Goal: Task Accomplishment & Management: Use online tool/utility

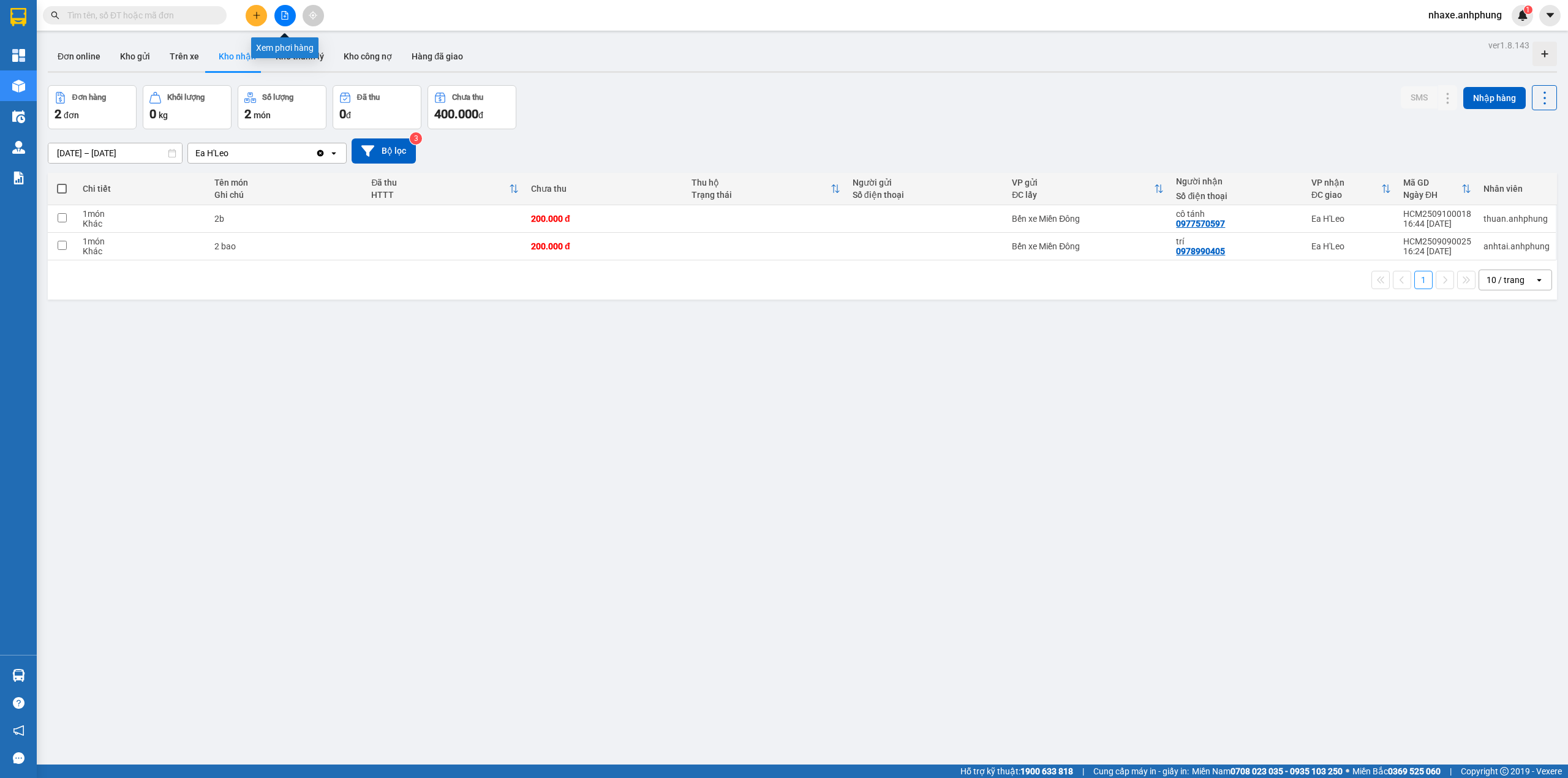
click at [282, 12] on icon "file-add" at bounding box center [284, 15] width 8 height 8
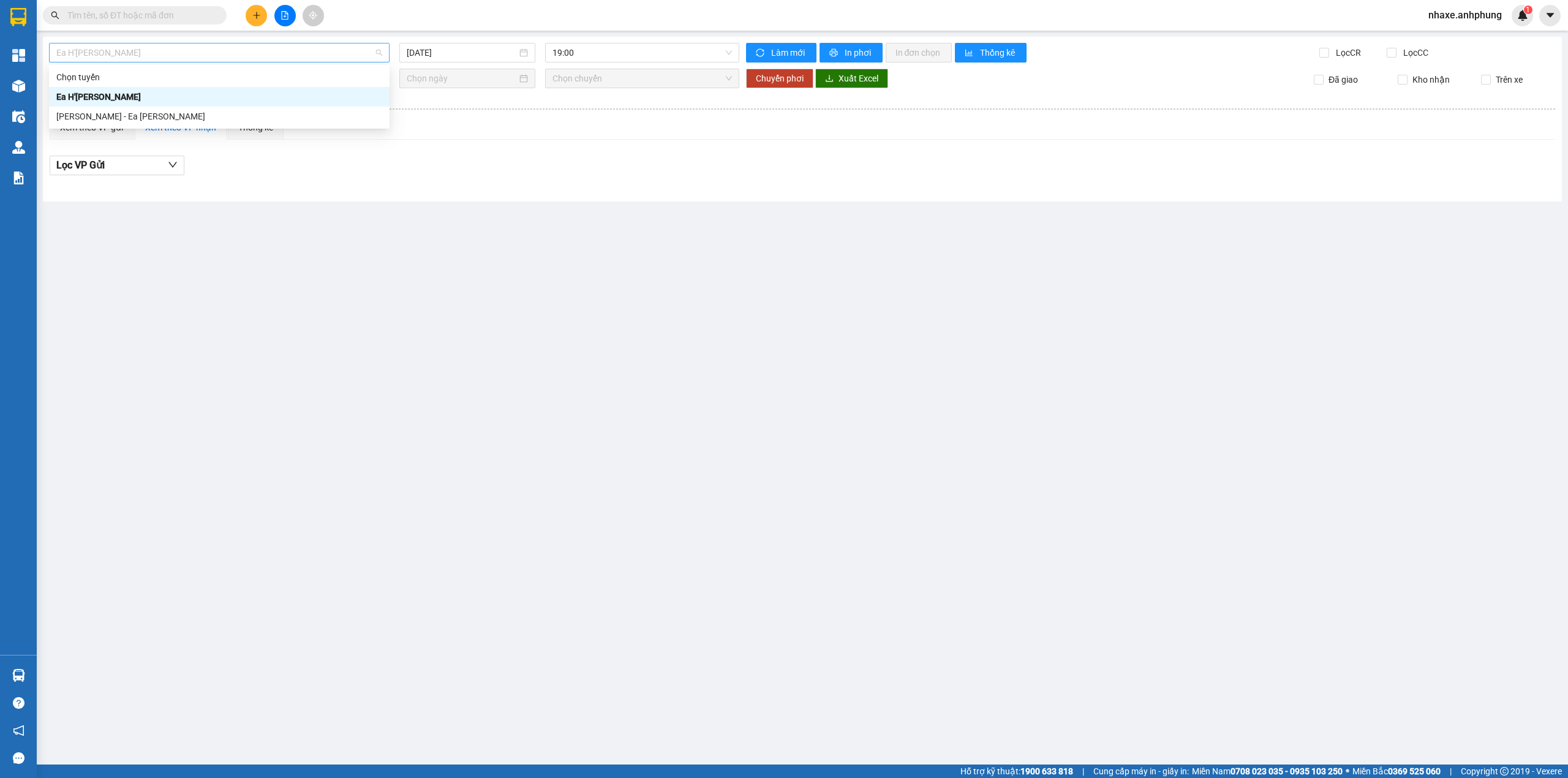
click at [174, 57] on span "Ea H'[PERSON_NAME]" at bounding box center [219, 52] width 326 height 18
click at [144, 97] on div "Ea H'[PERSON_NAME]" at bounding box center [219, 97] width 326 height 13
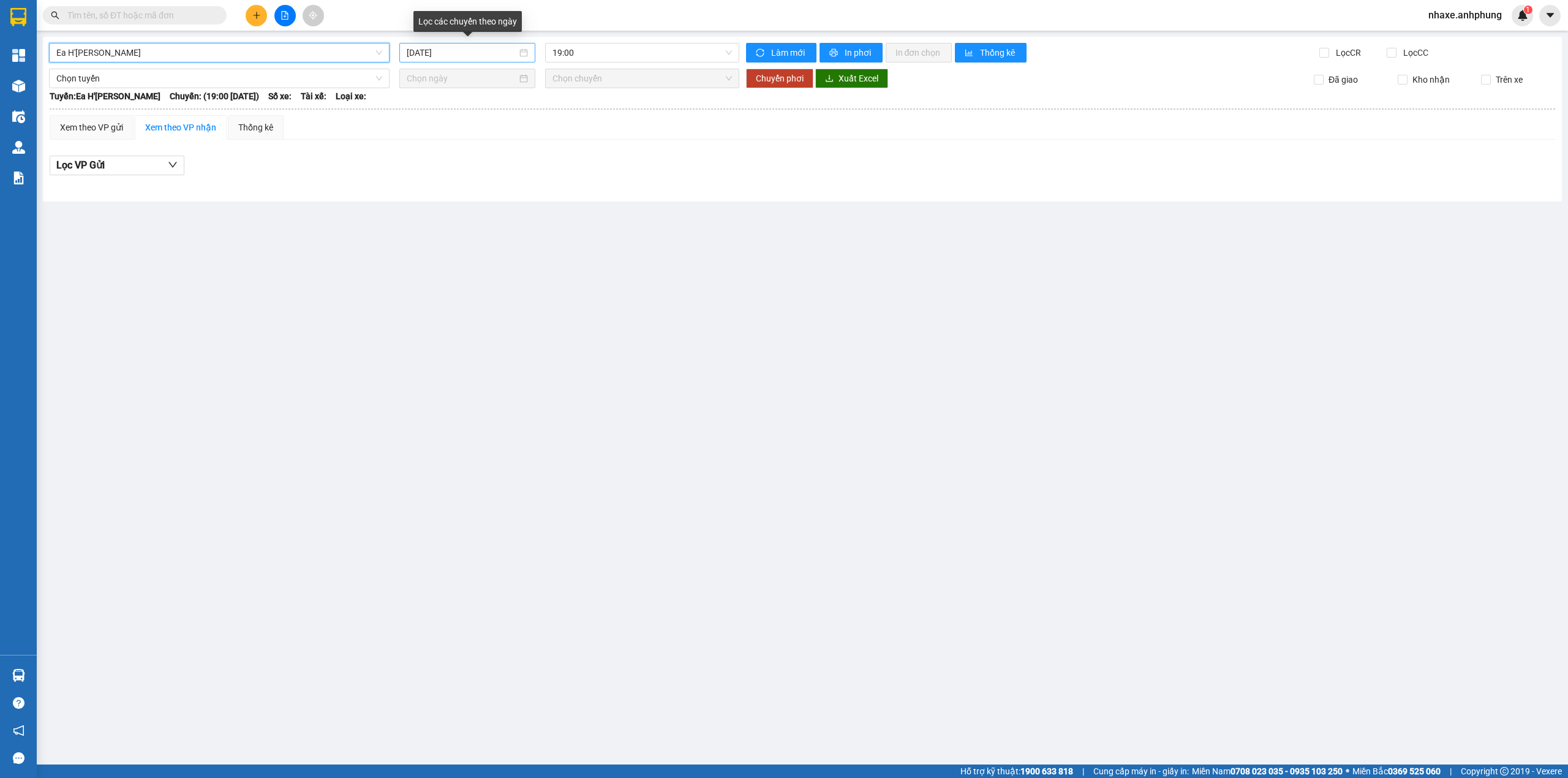
click at [452, 50] on input "[DATE]" at bounding box center [461, 52] width 110 height 13
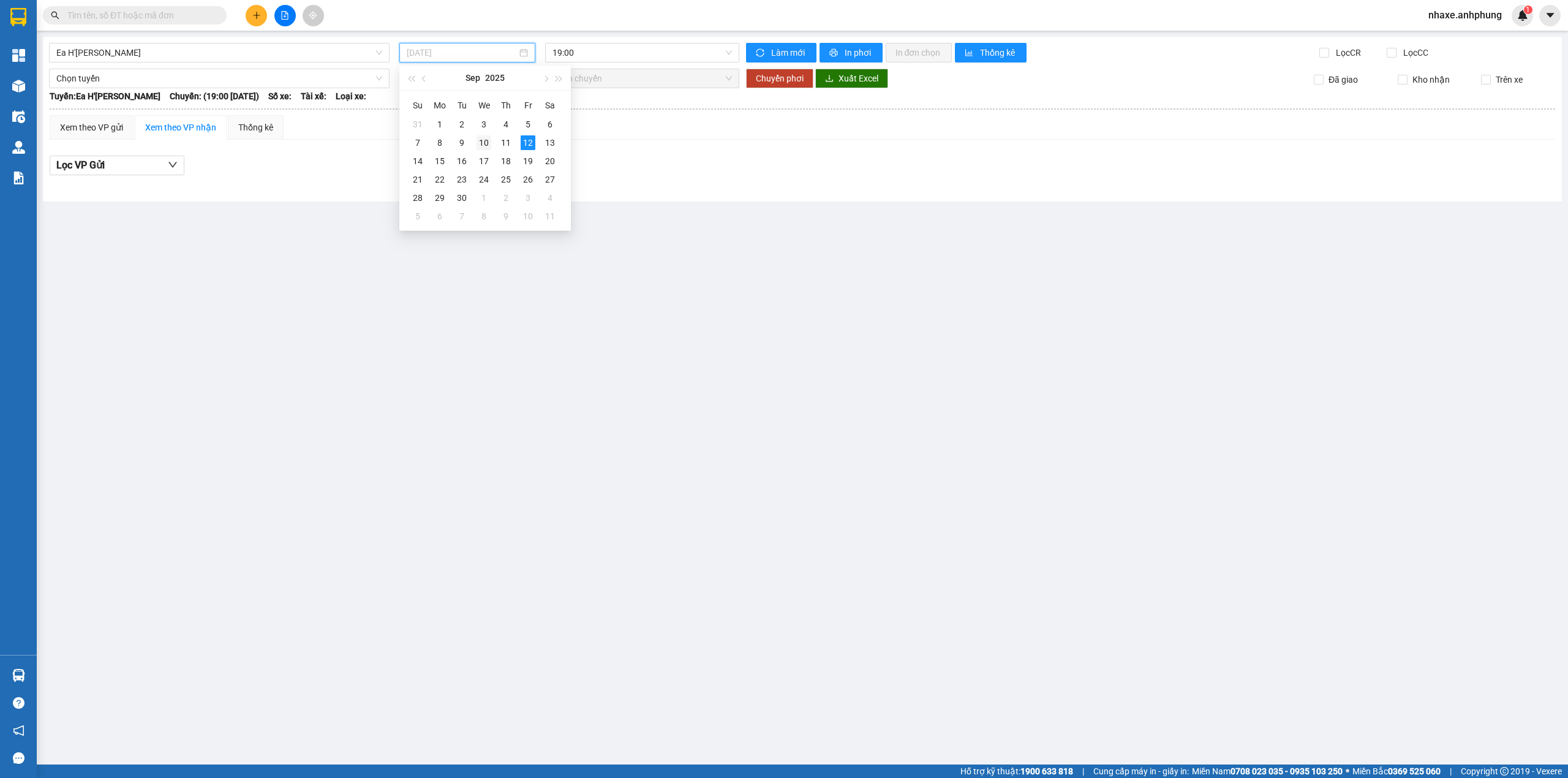
click at [487, 143] on div "10" at bounding box center [483, 142] width 15 height 15
type input "[DATE]"
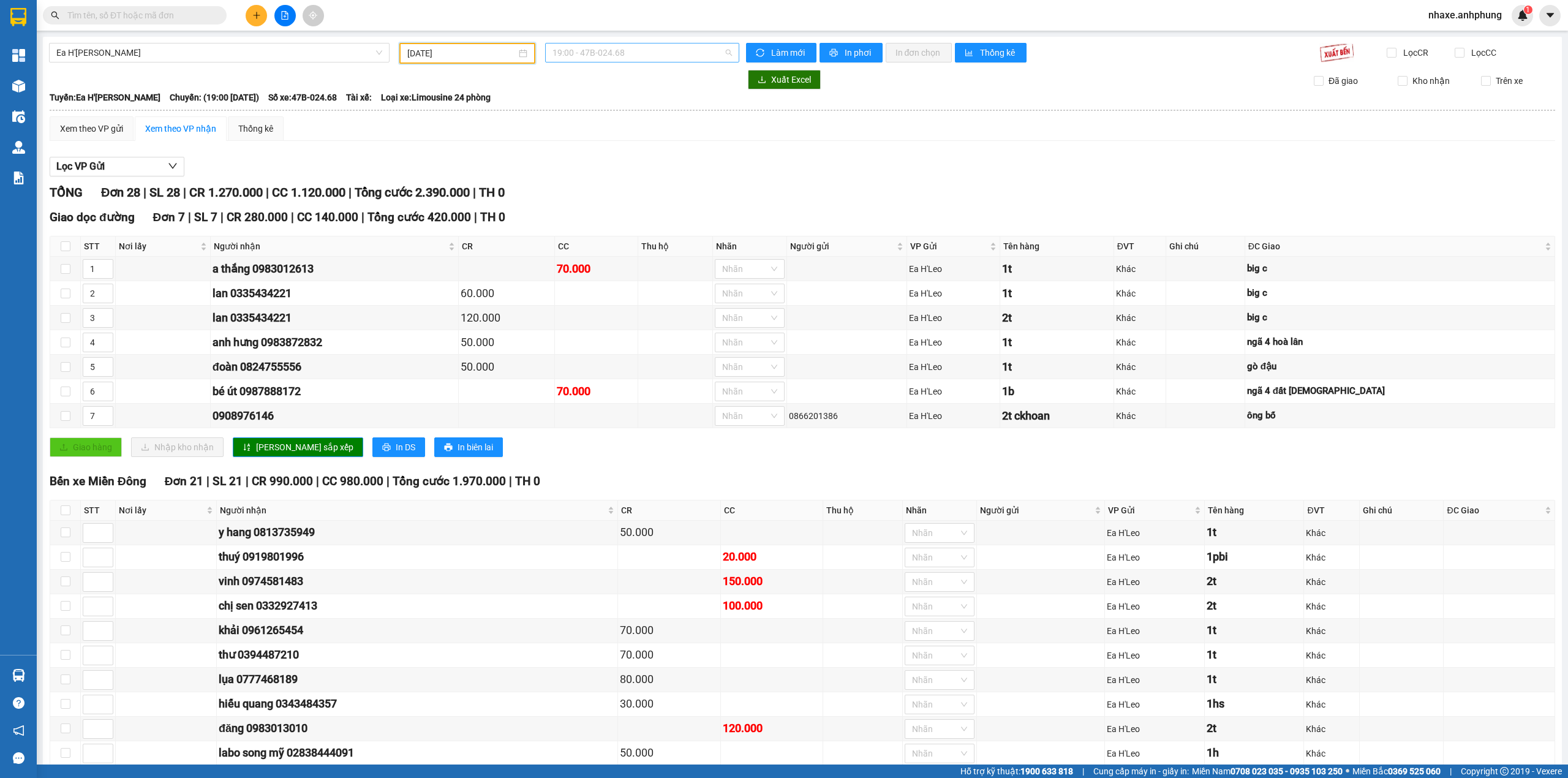
click at [648, 52] on span "19:00 - 47B-024.68" at bounding box center [642, 52] width 180 height 18
click at [606, 116] on div "21:00 - 47H-036.79" at bounding box center [596, 116] width 95 height 13
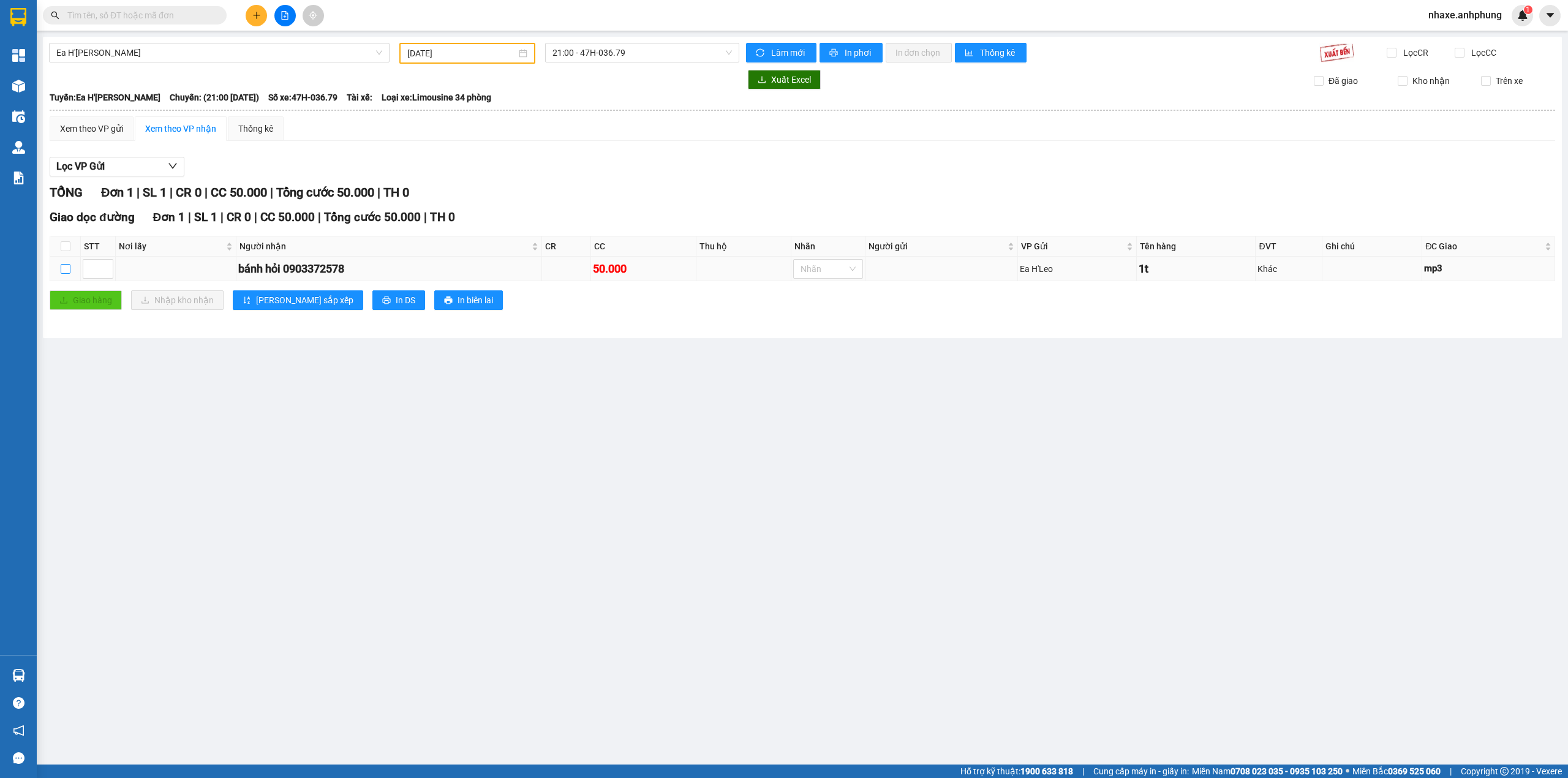
click at [64, 268] on input "checkbox" at bounding box center [65, 268] width 10 height 10
checkbox input "true"
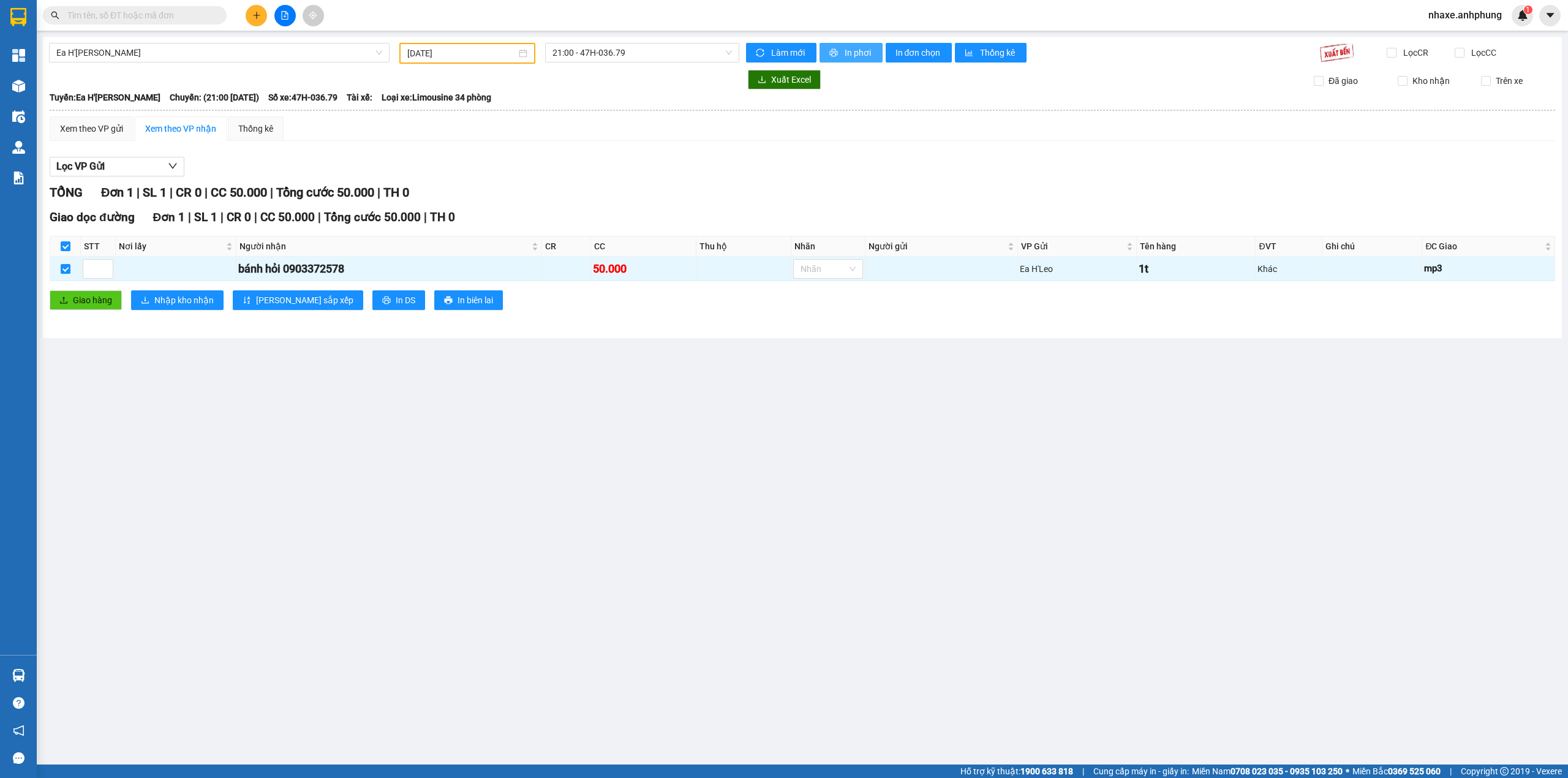
click at [836, 52] on icon "printer" at bounding box center [833, 52] width 8 height 8
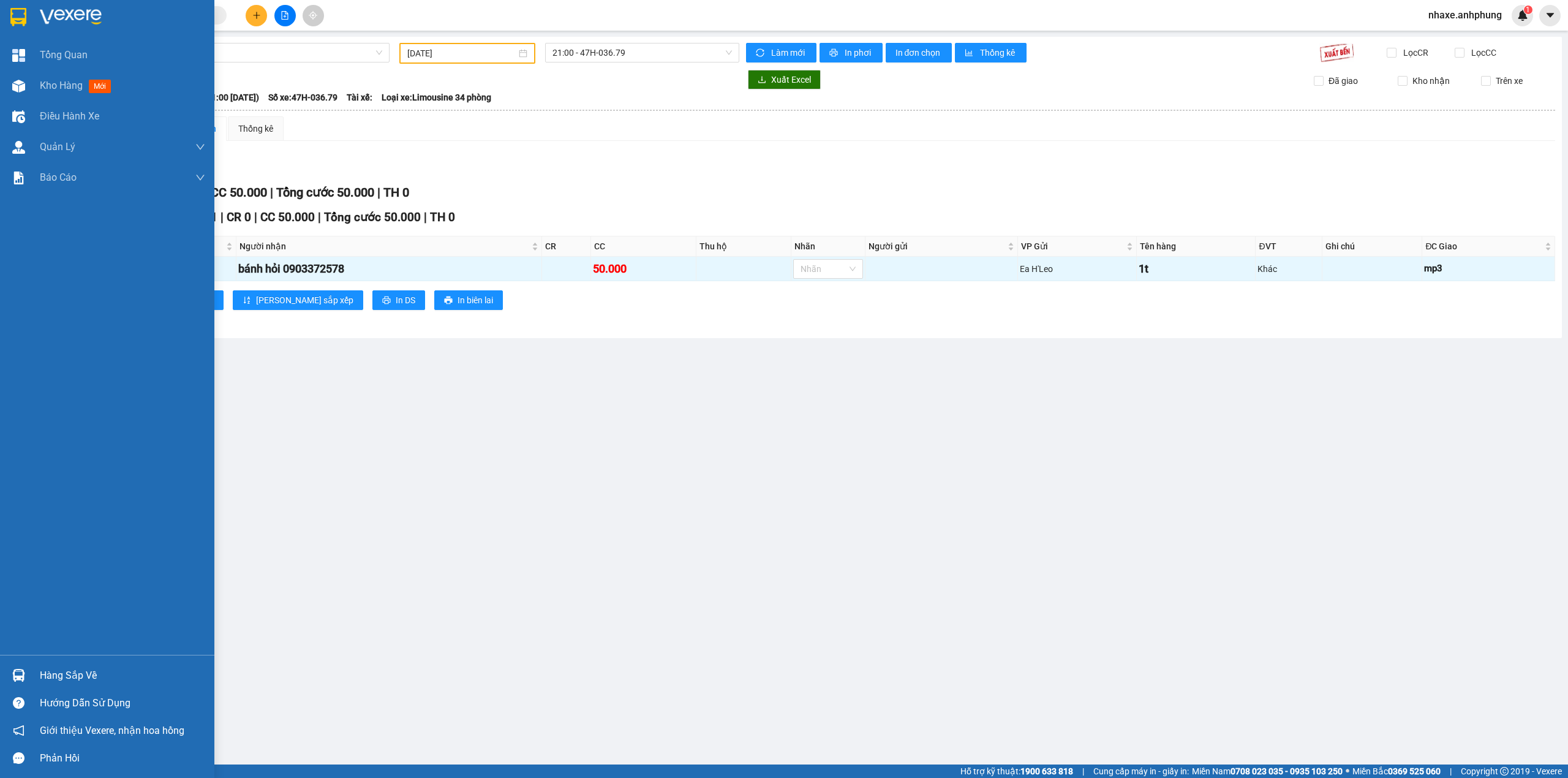
click at [53, 8] on img at bounding box center [71, 17] width 62 height 18
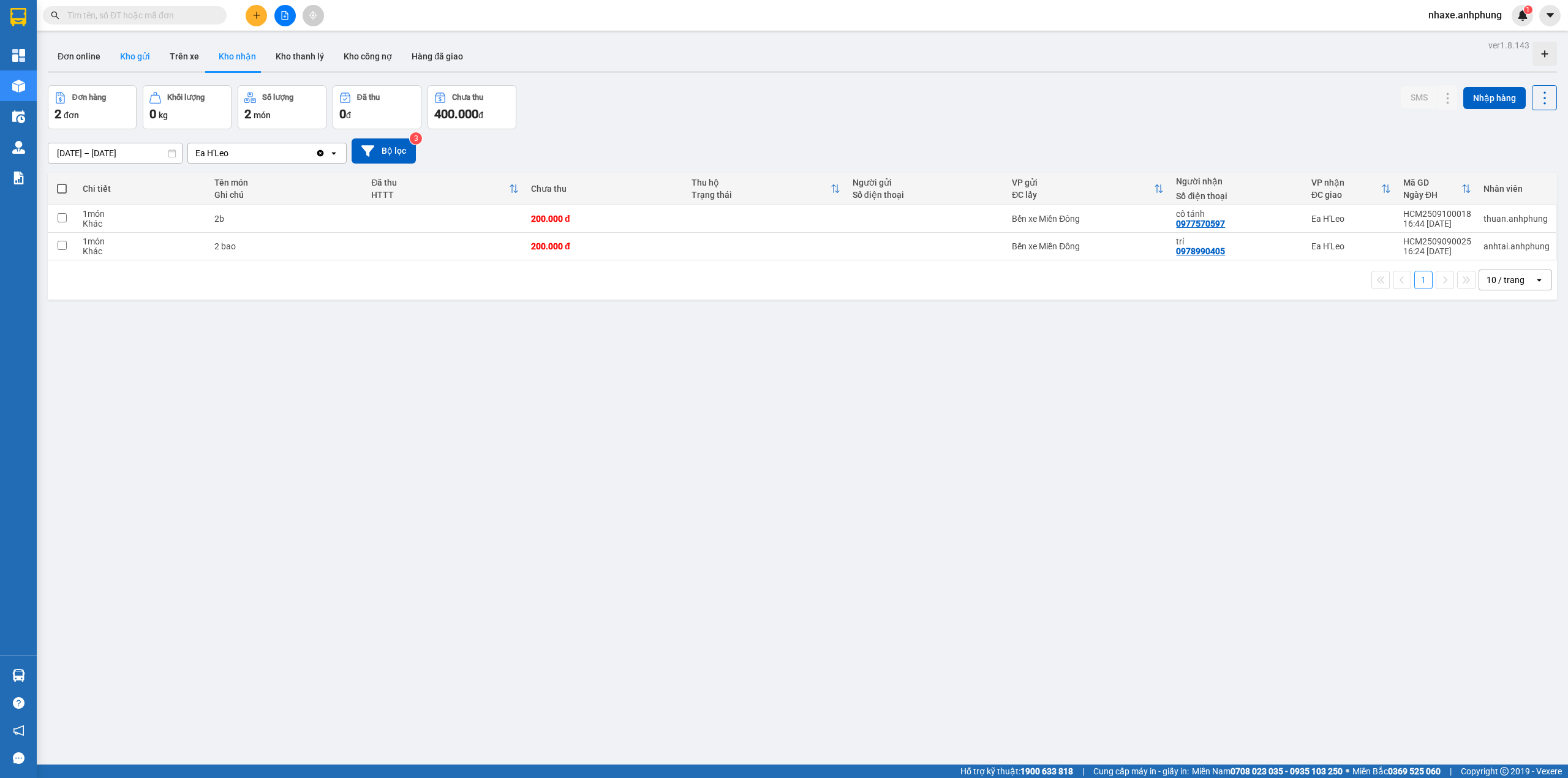
click at [131, 59] on button "Kho gửi" at bounding box center [135, 56] width 50 height 29
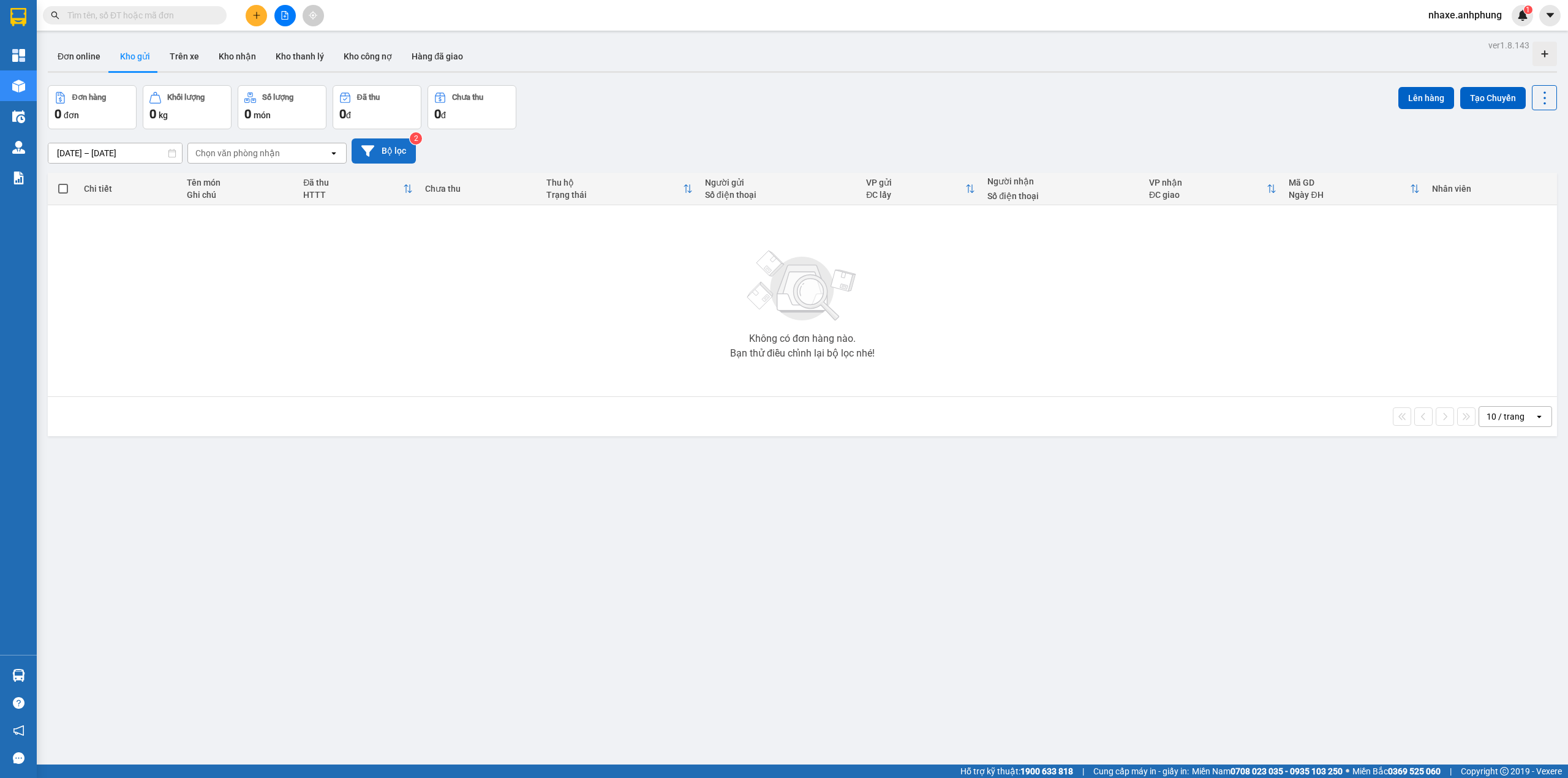
click at [364, 146] on icon at bounding box center [368, 150] width 13 height 11
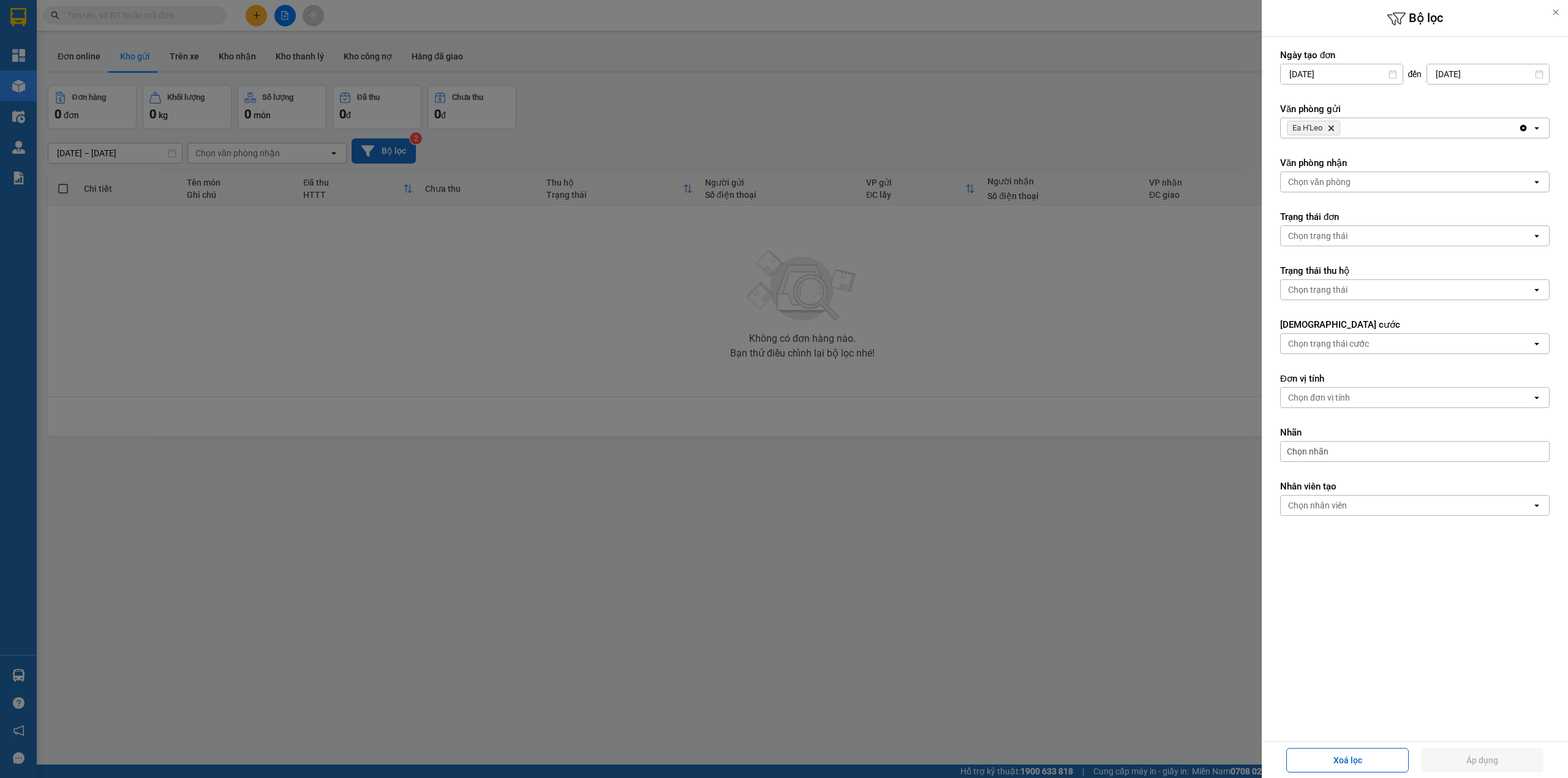
click at [1330, 129] on icon "Delete" at bounding box center [1331, 128] width 8 height 8
click at [1330, 129] on div "Chọn văn phòng" at bounding box center [1319, 128] width 62 height 12
click at [1324, 157] on span "Bến xe Miền Đông" at bounding box center [1327, 155] width 74 height 12
click at [1328, 188] on div "Chọn văn phòng" at bounding box center [1319, 181] width 62 height 12
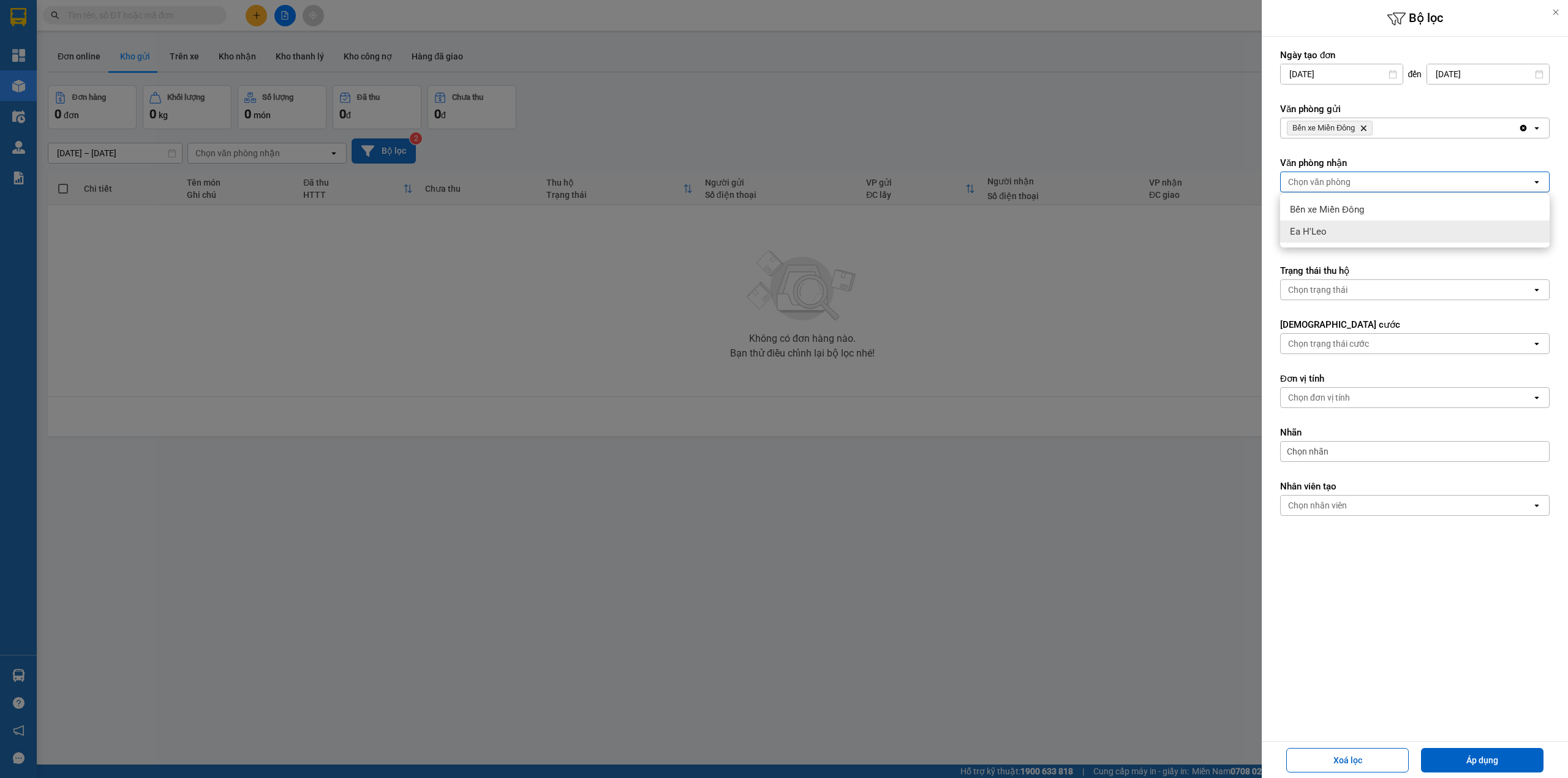
click at [1326, 228] on div "Ea H'Leo" at bounding box center [1415, 232] width 270 height 22
click at [1455, 758] on button "Áp dụng" at bounding box center [1482, 760] width 123 height 25
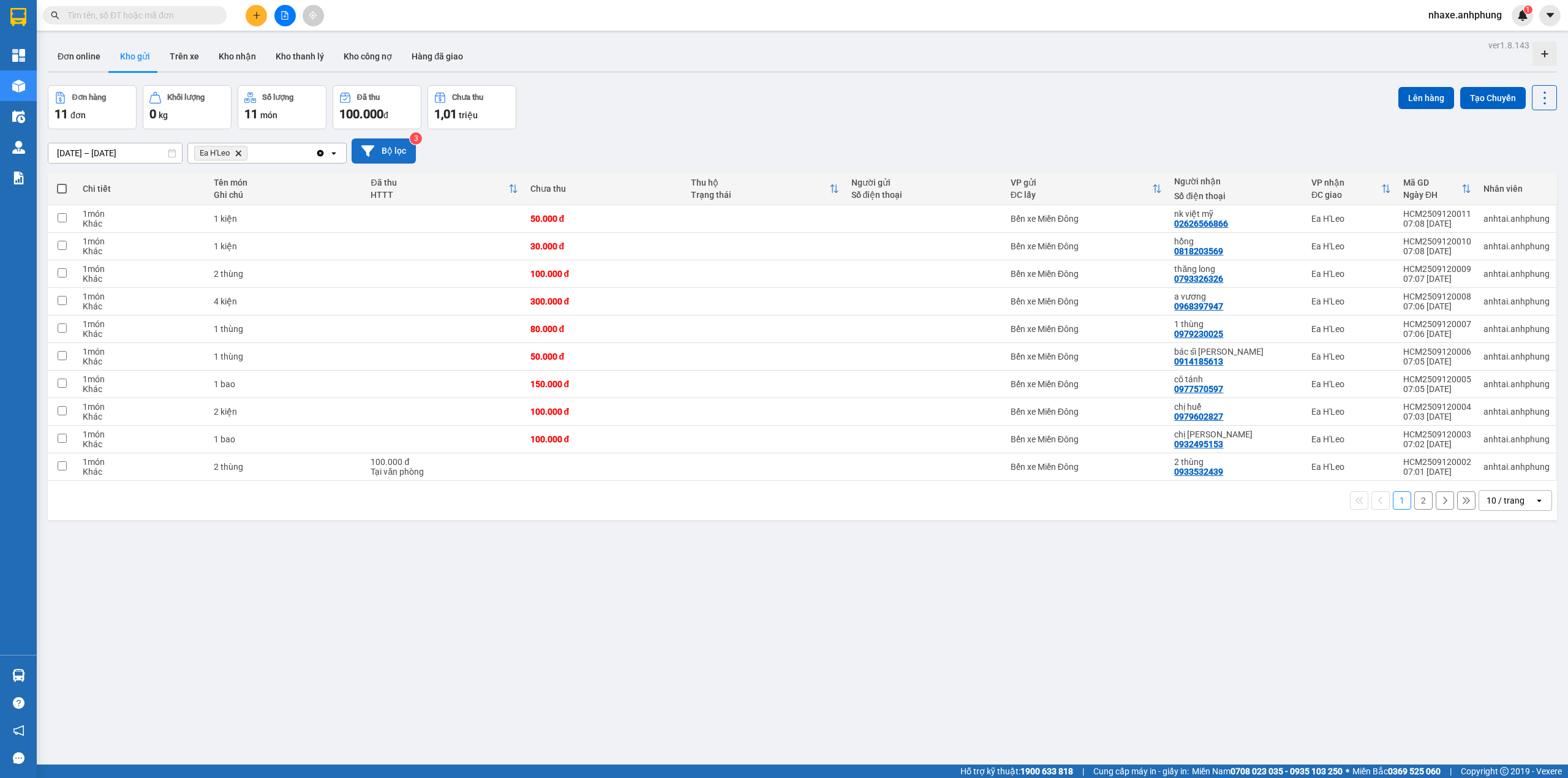
click at [64, 189] on span at bounding box center [62, 188] width 10 height 10
click at [62, 183] on input "checkbox" at bounding box center [62, 183] width 0 height 0
checkbox input "true"
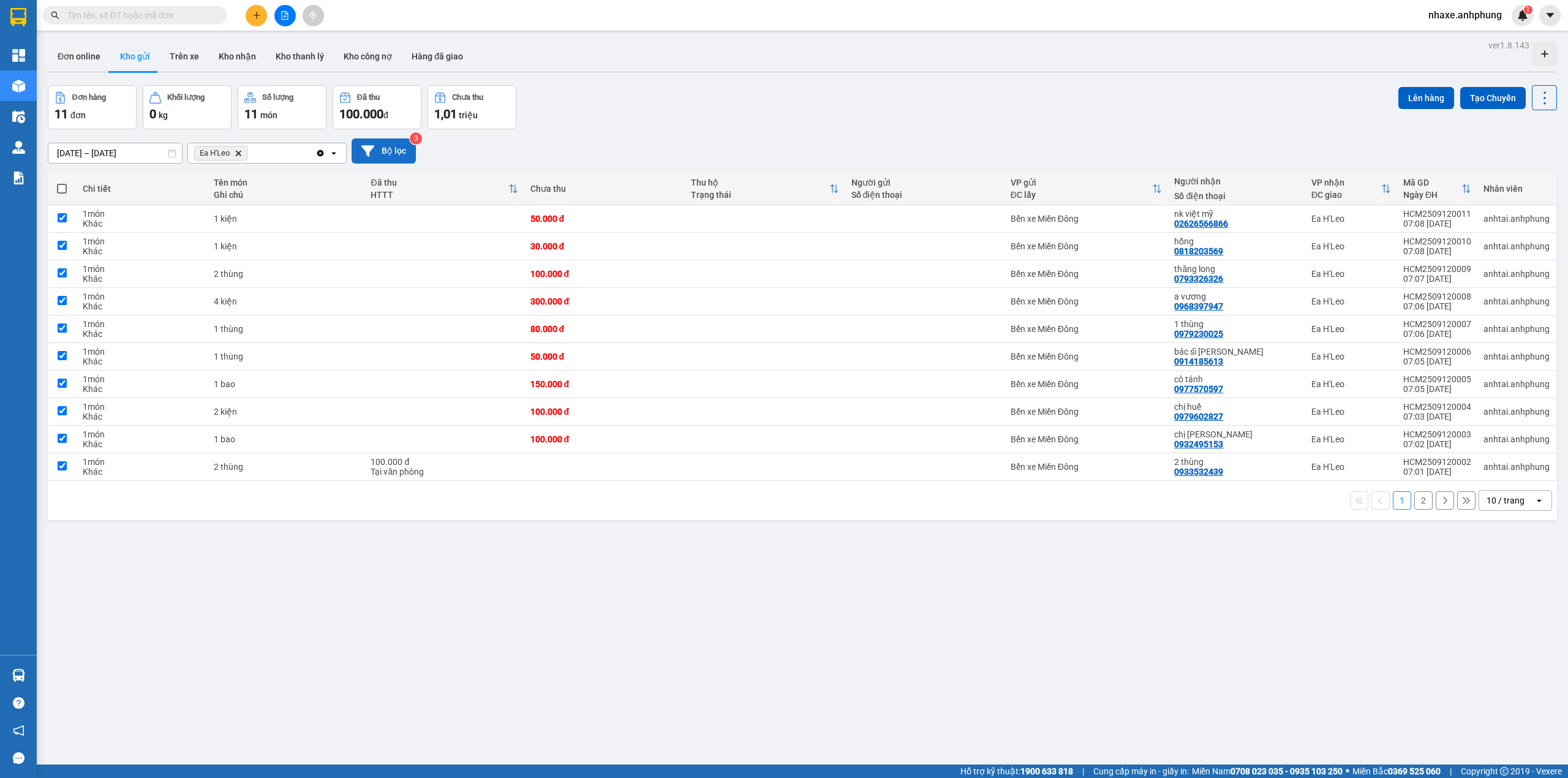
checkbox input "true"
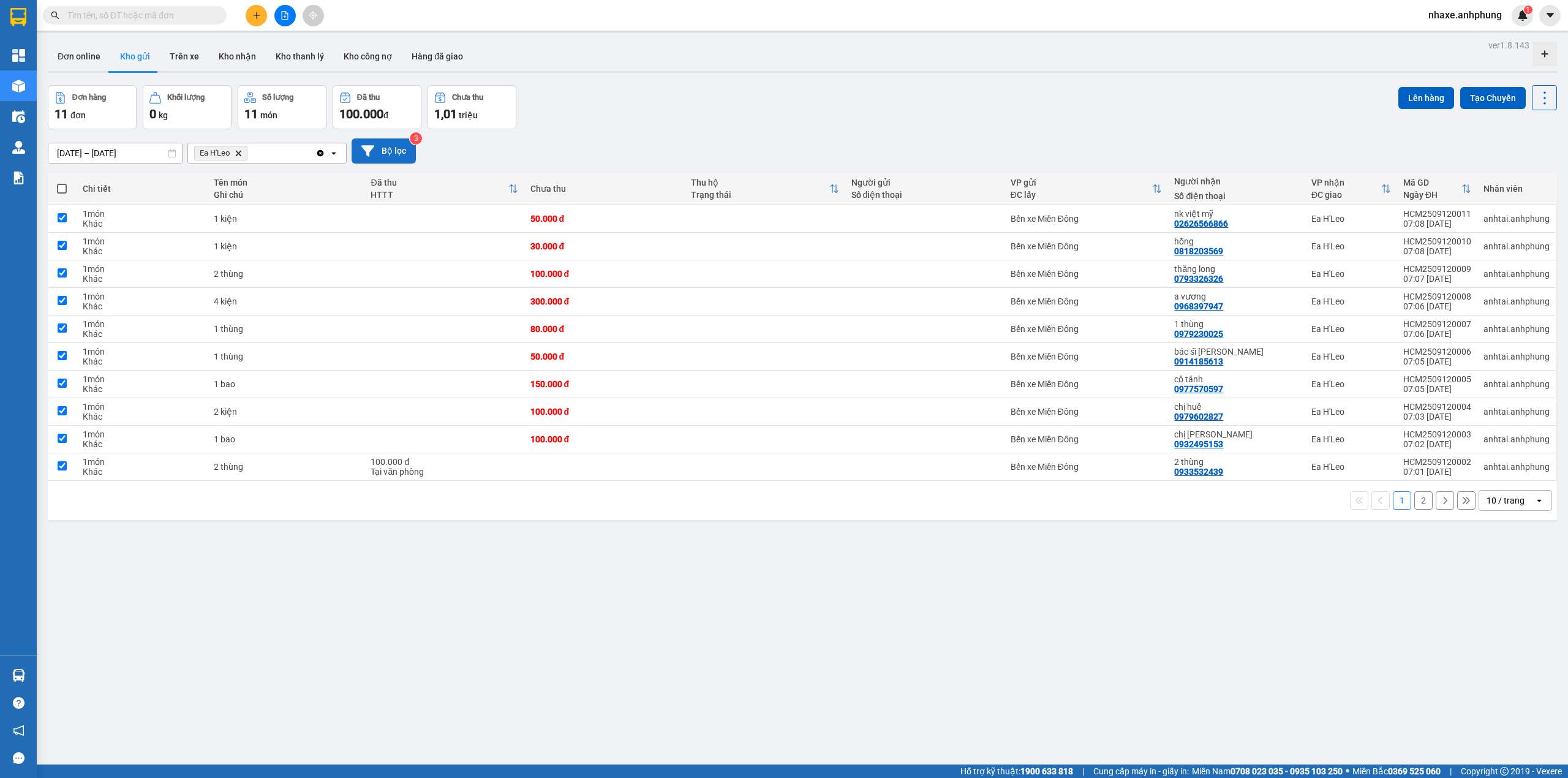
checkbox input "true"
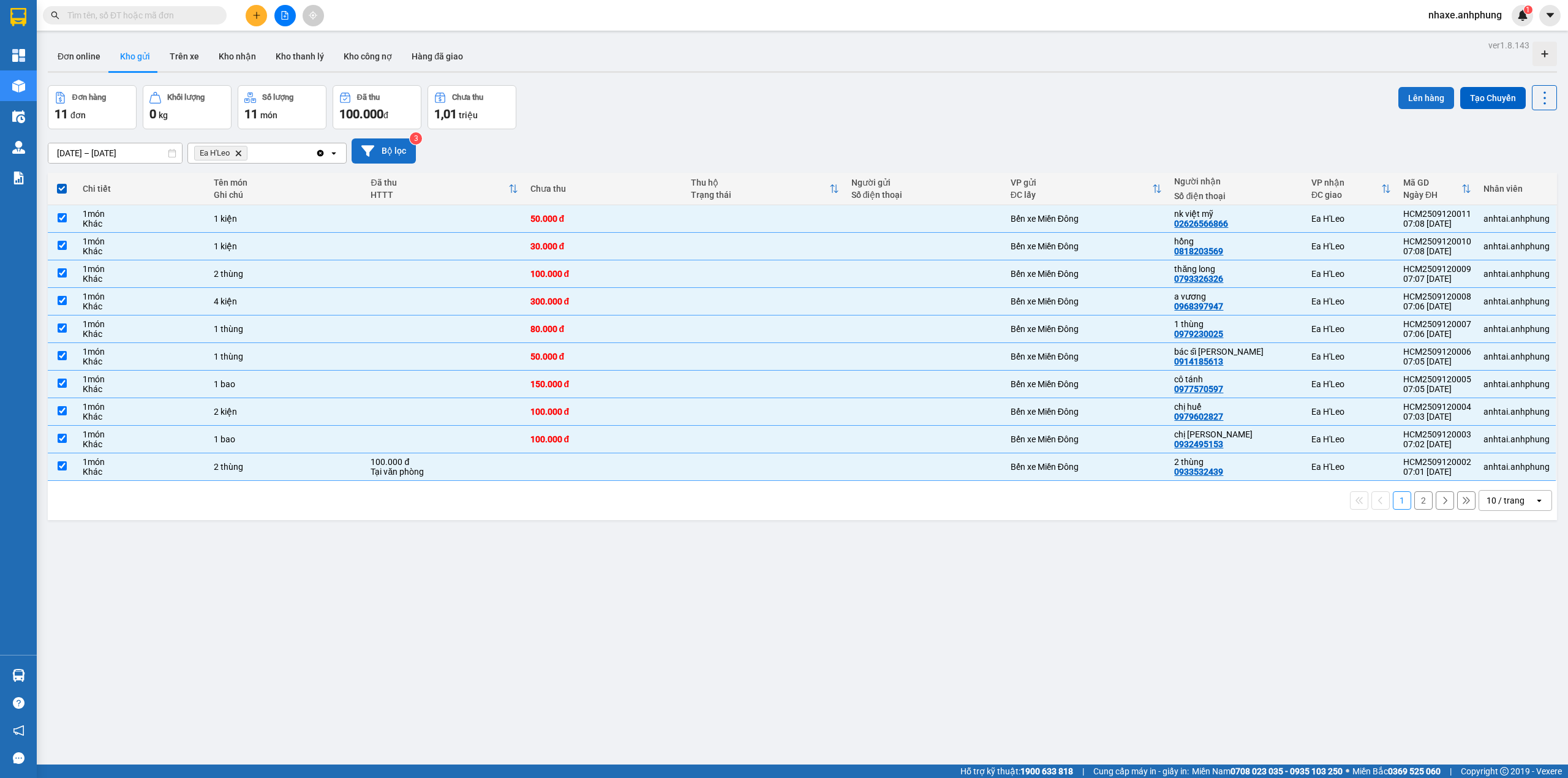
click at [1414, 101] on button "Lên hàng" at bounding box center [1426, 98] width 56 height 22
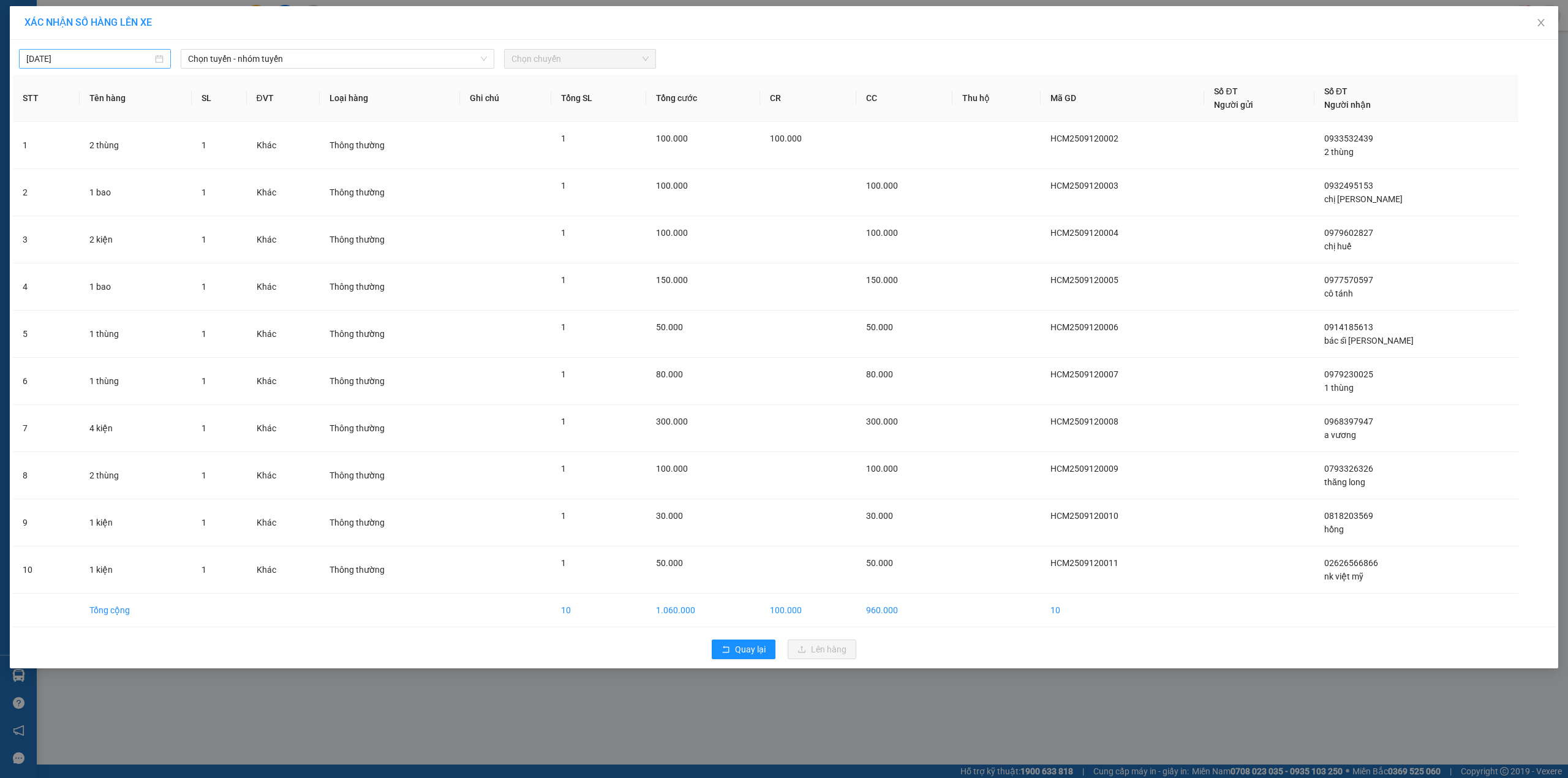
click at [130, 57] on input "[DATE]" at bounding box center [89, 59] width 126 height 13
click at [125, 145] on div "11" at bounding box center [125, 148] width 15 height 15
type input "[DATE]"
click at [265, 53] on span "Chọn tuyến - nhóm tuyến" at bounding box center [338, 59] width 299 height 18
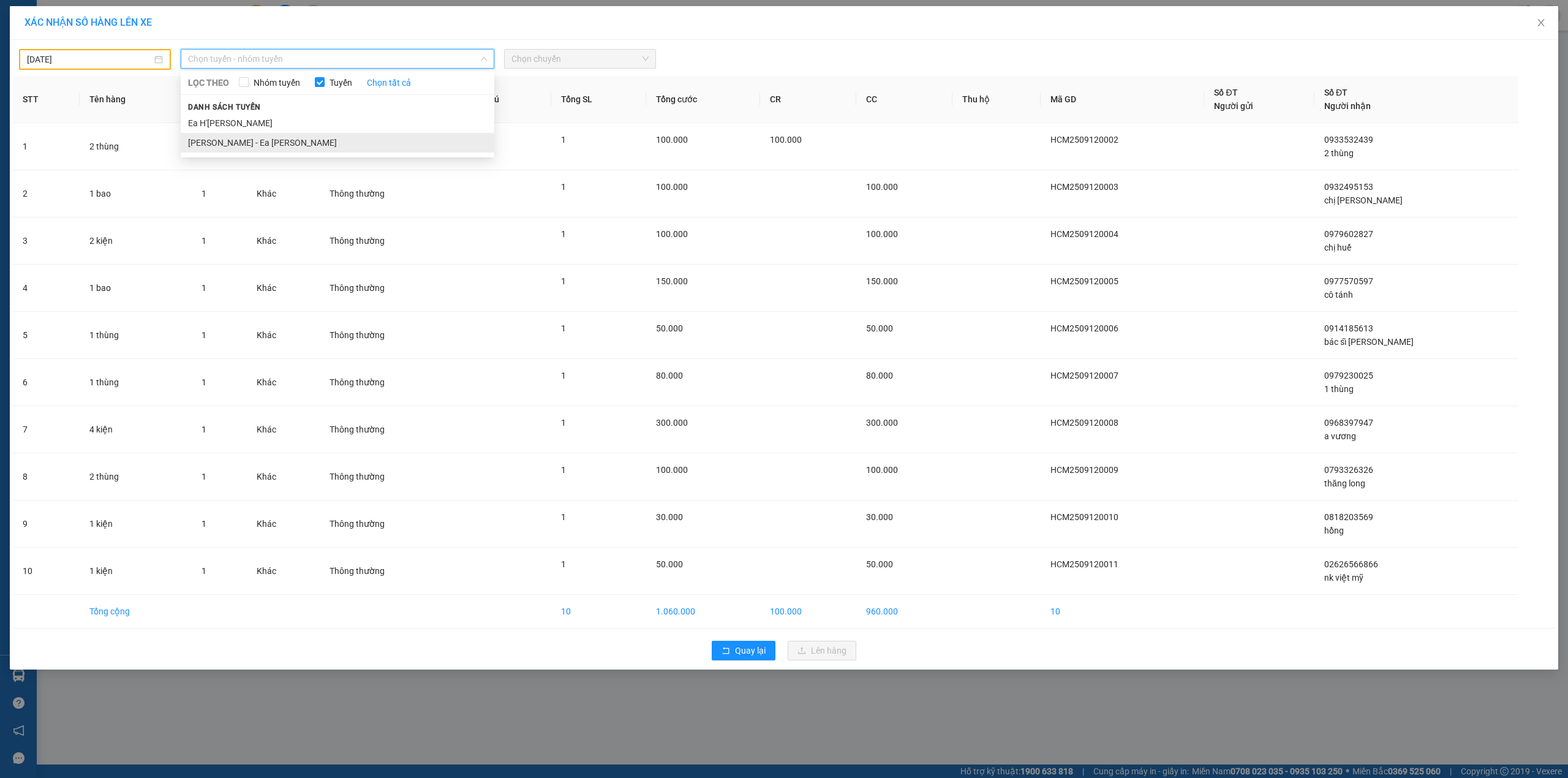
click at [246, 137] on li "[PERSON_NAME] - Ea [PERSON_NAME]" at bounding box center [337, 142] width 314 height 20
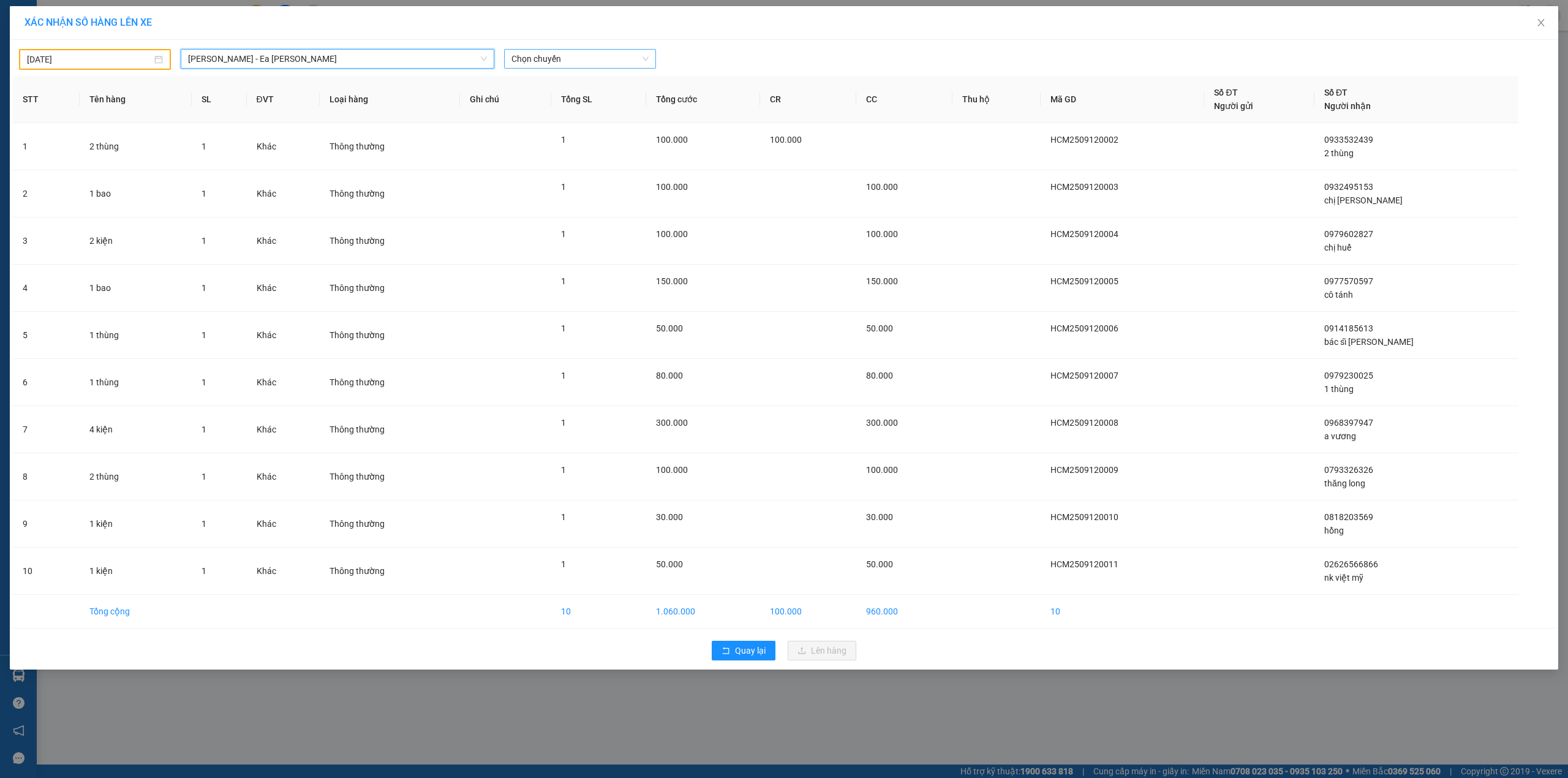
click at [539, 55] on span "Chọn chuyến" at bounding box center [580, 59] width 137 height 18
click at [556, 125] on div "21:00 - 47H-036.79" at bounding box center [559, 122] width 95 height 13
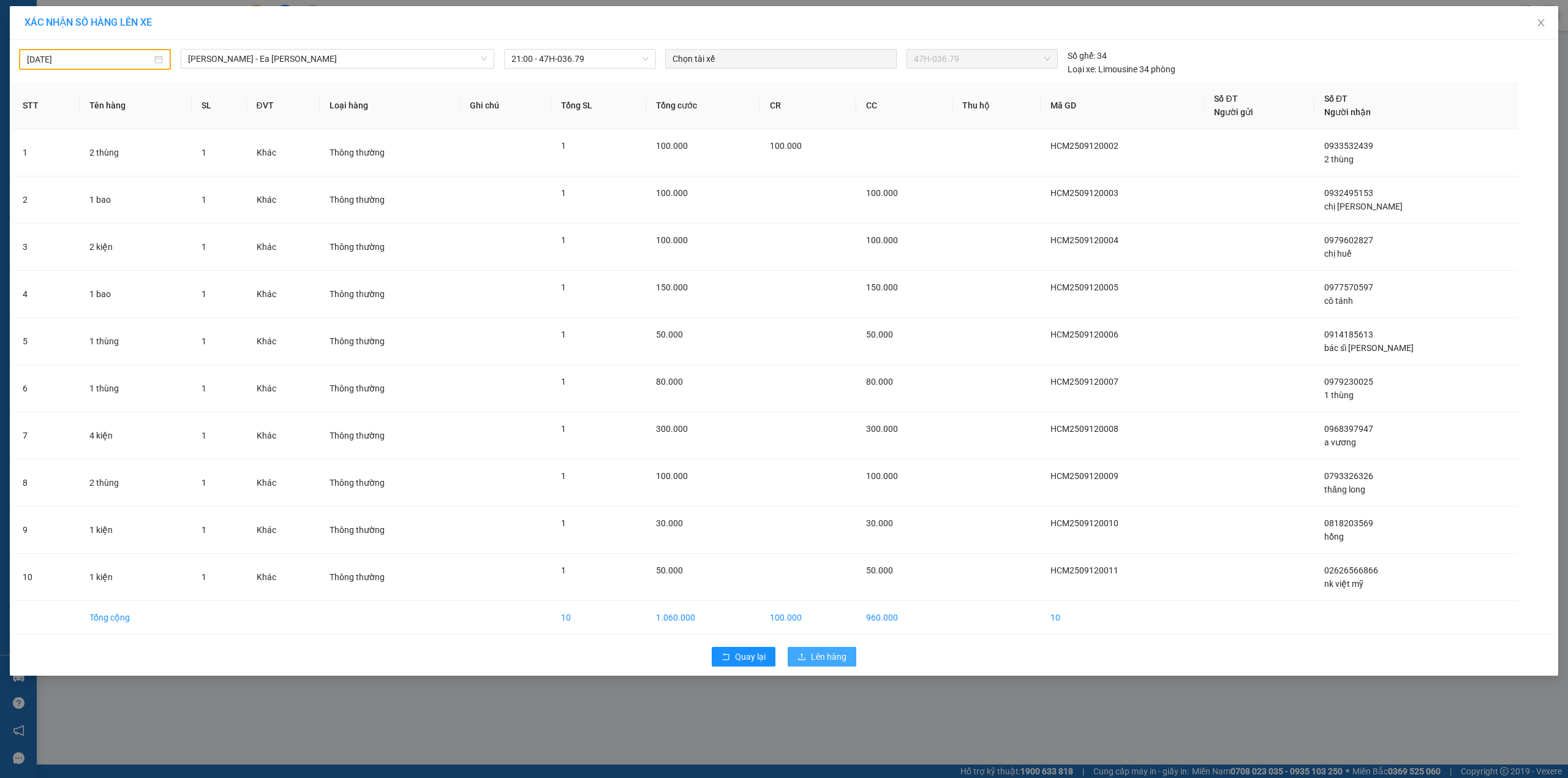
click at [812, 655] on span "Lên hàng" at bounding box center [829, 656] width 36 height 13
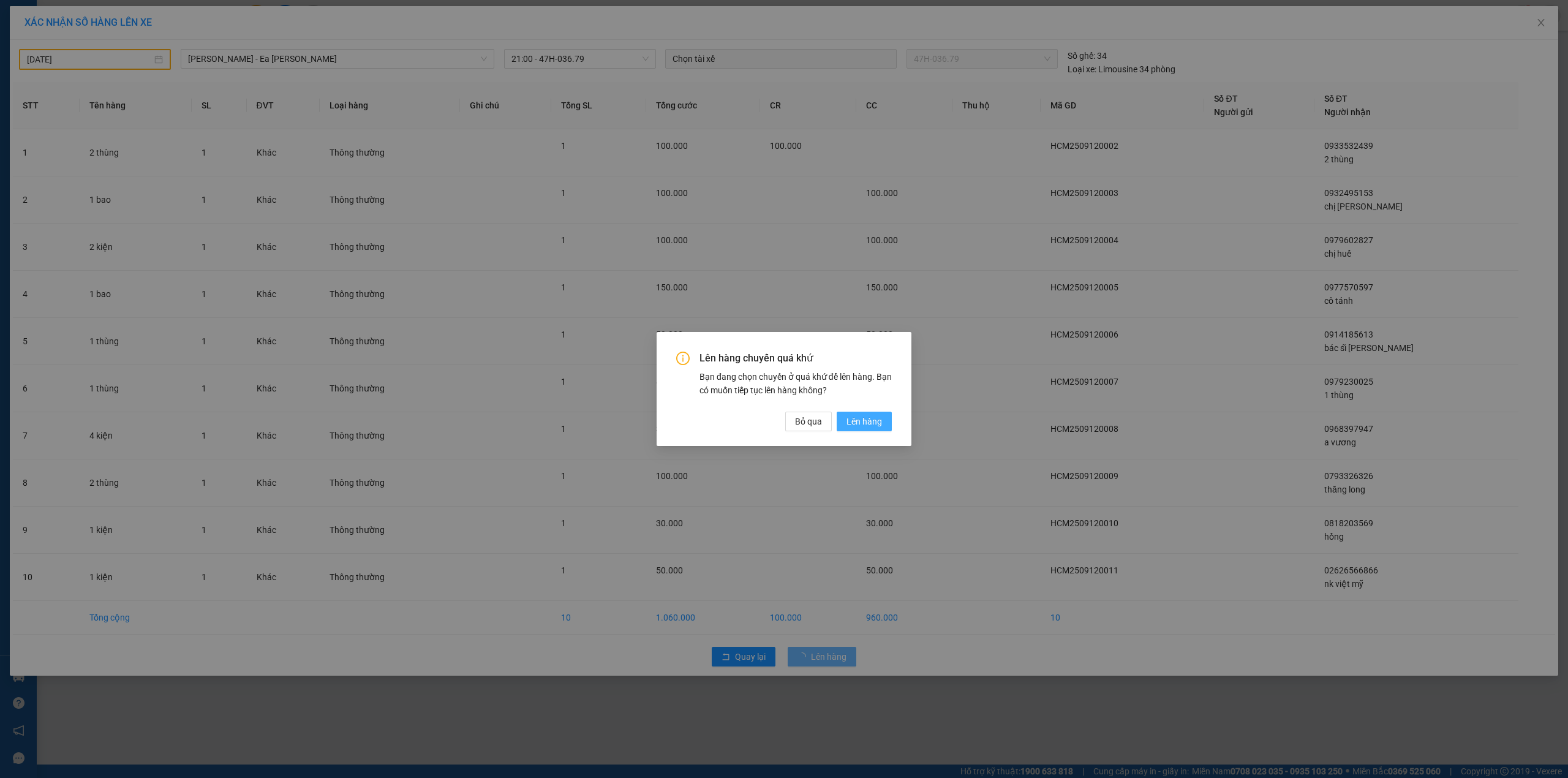
click at [866, 424] on span "Lên hàng" at bounding box center [864, 421] width 36 height 13
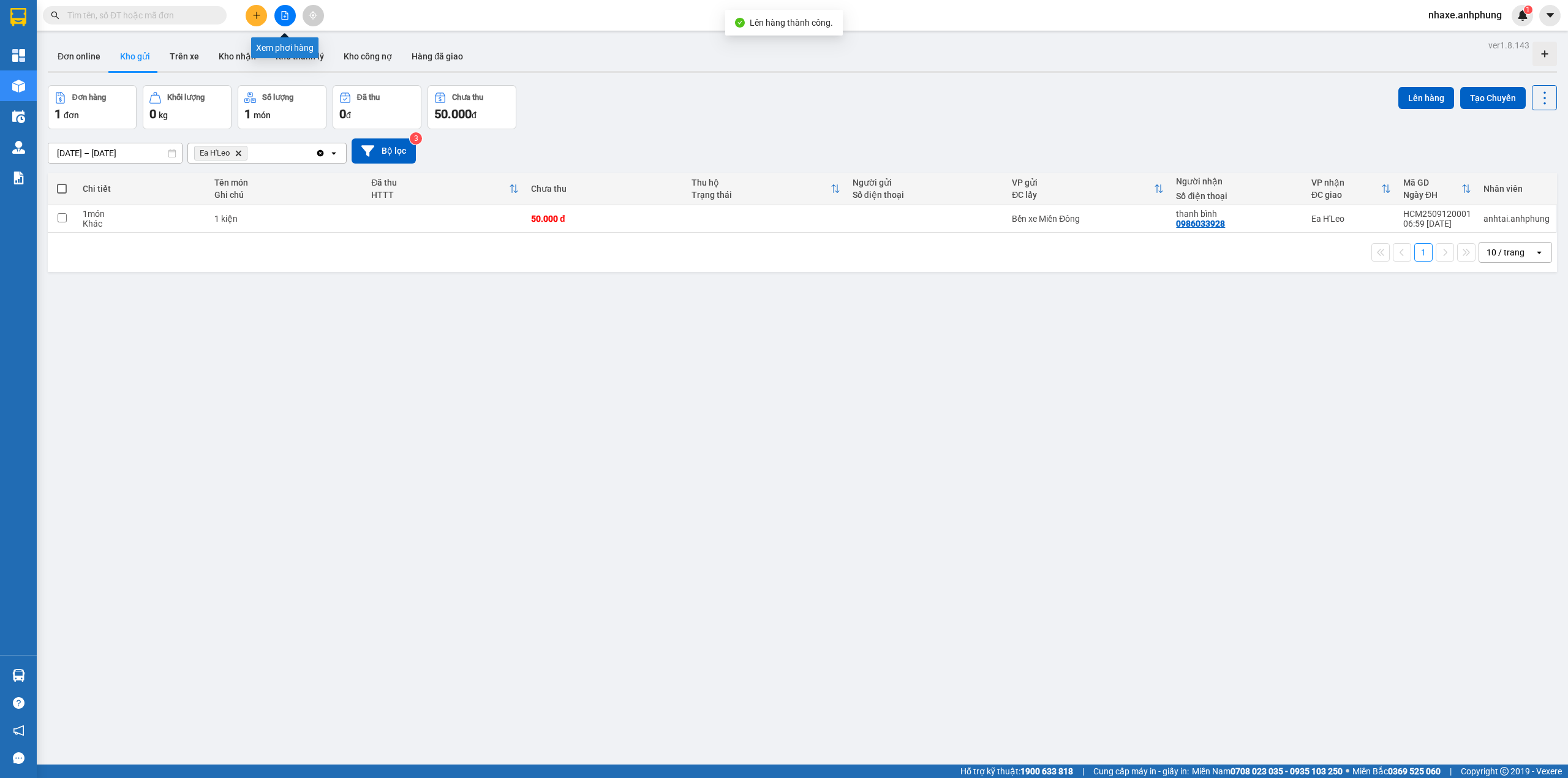
click at [285, 18] on icon "file-add" at bounding box center [284, 15] width 8 height 8
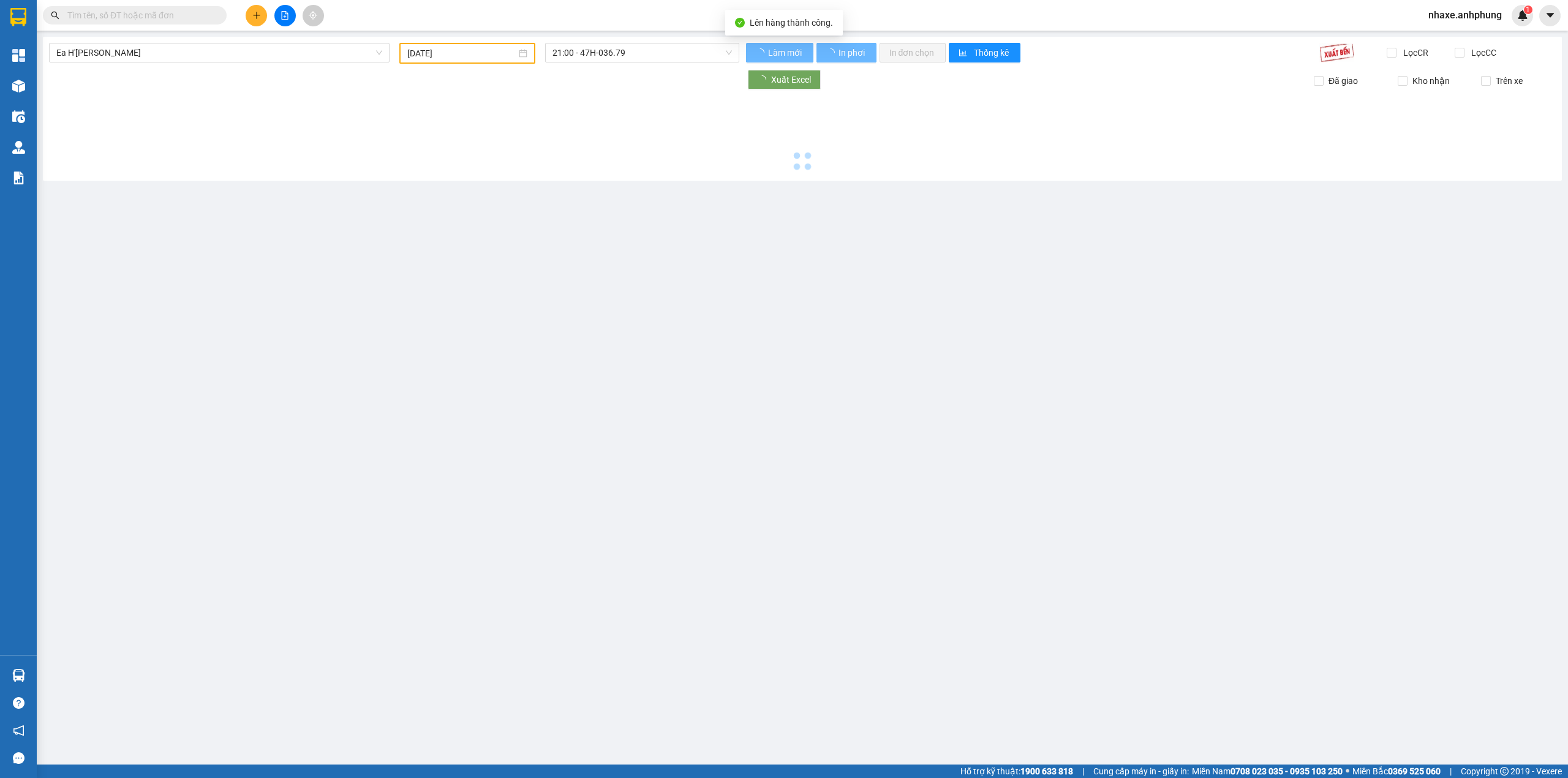
type input "[DATE]"
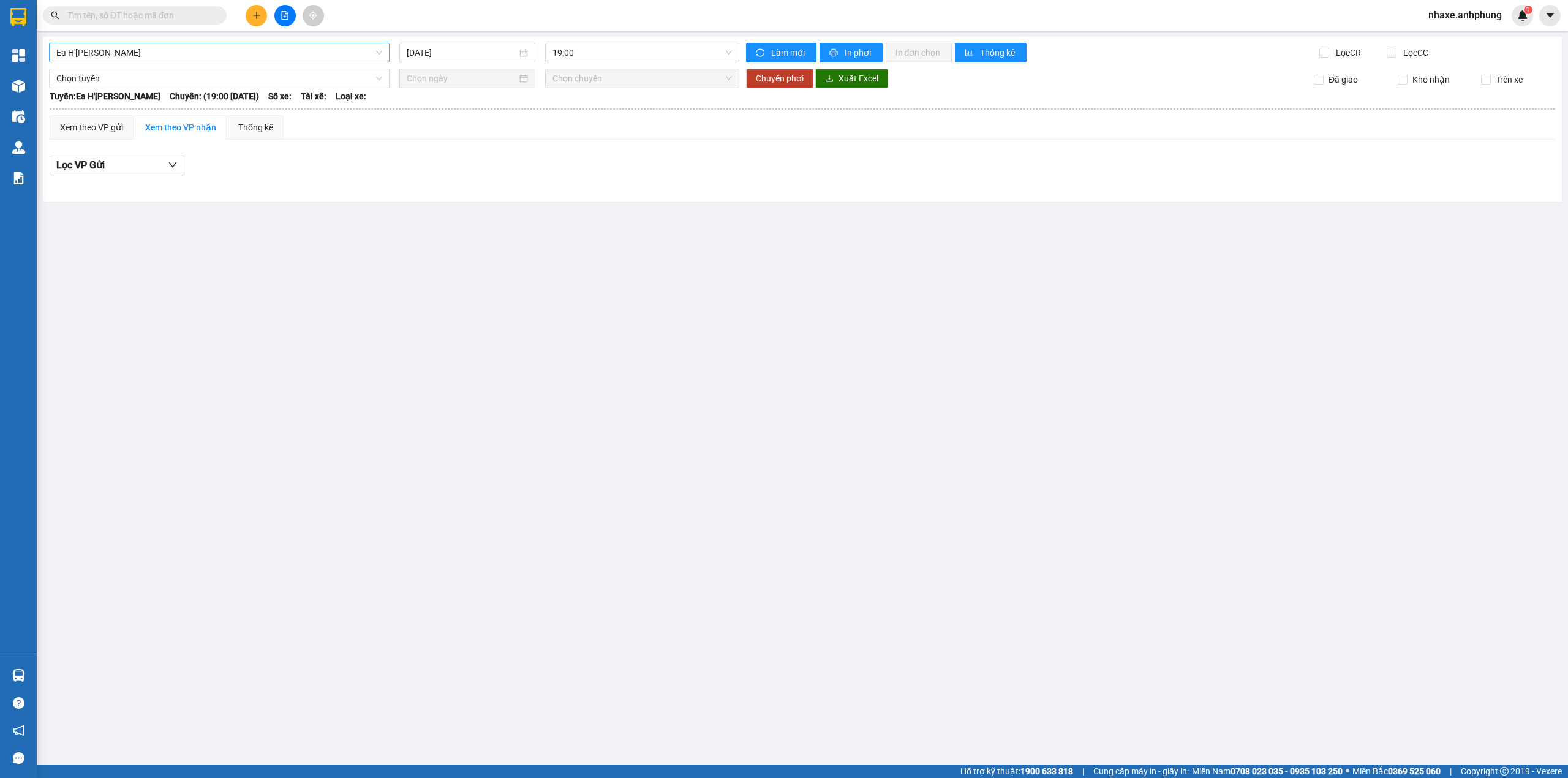
click at [193, 50] on span "Ea H'[PERSON_NAME]" at bounding box center [219, 52] width 326 height 18
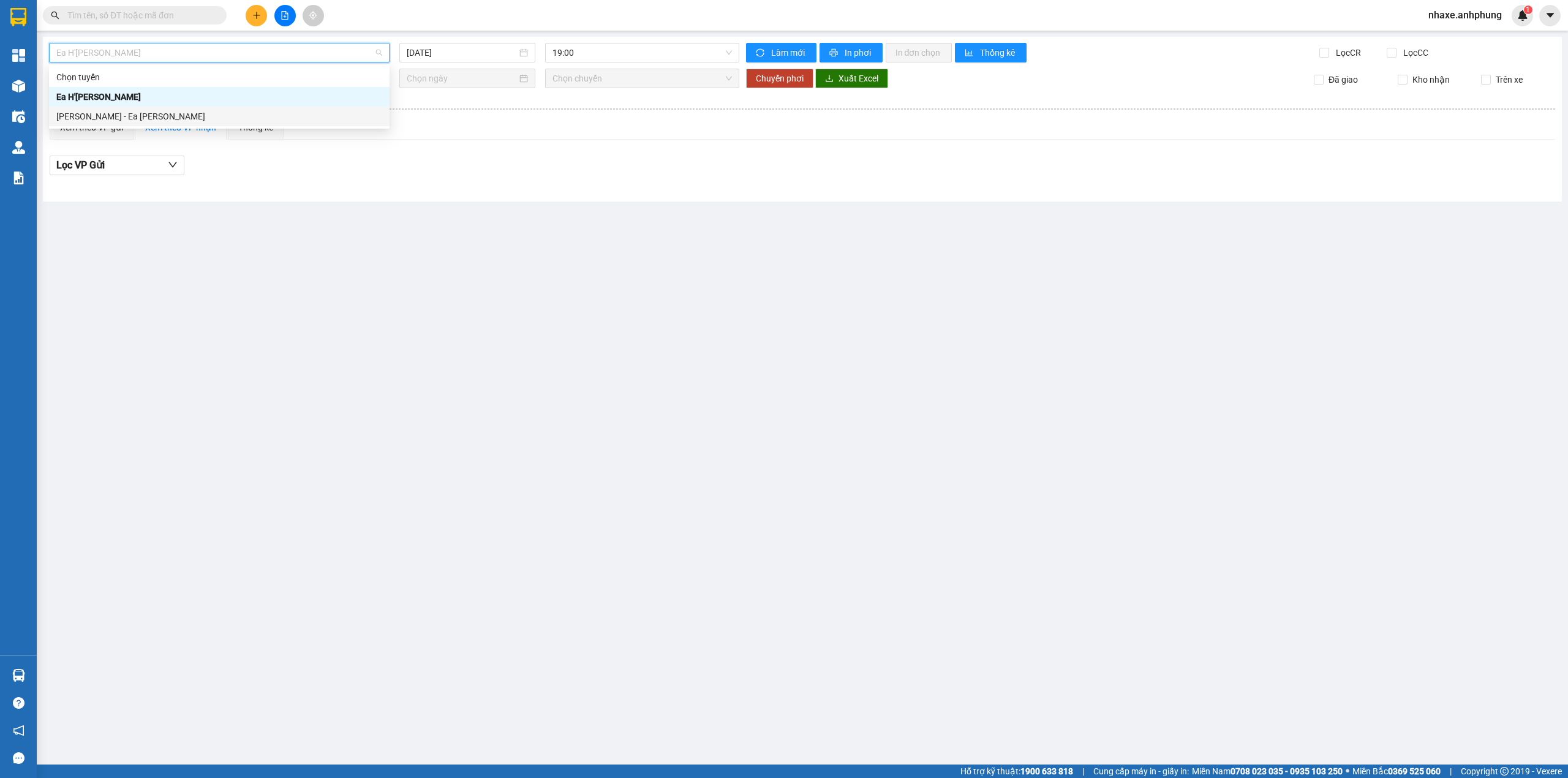
click at [138, 121] on div "[PERSON_NAME] - Ea [PERSON_NAME]" at bounding box center [219, 116] width 326 height 13
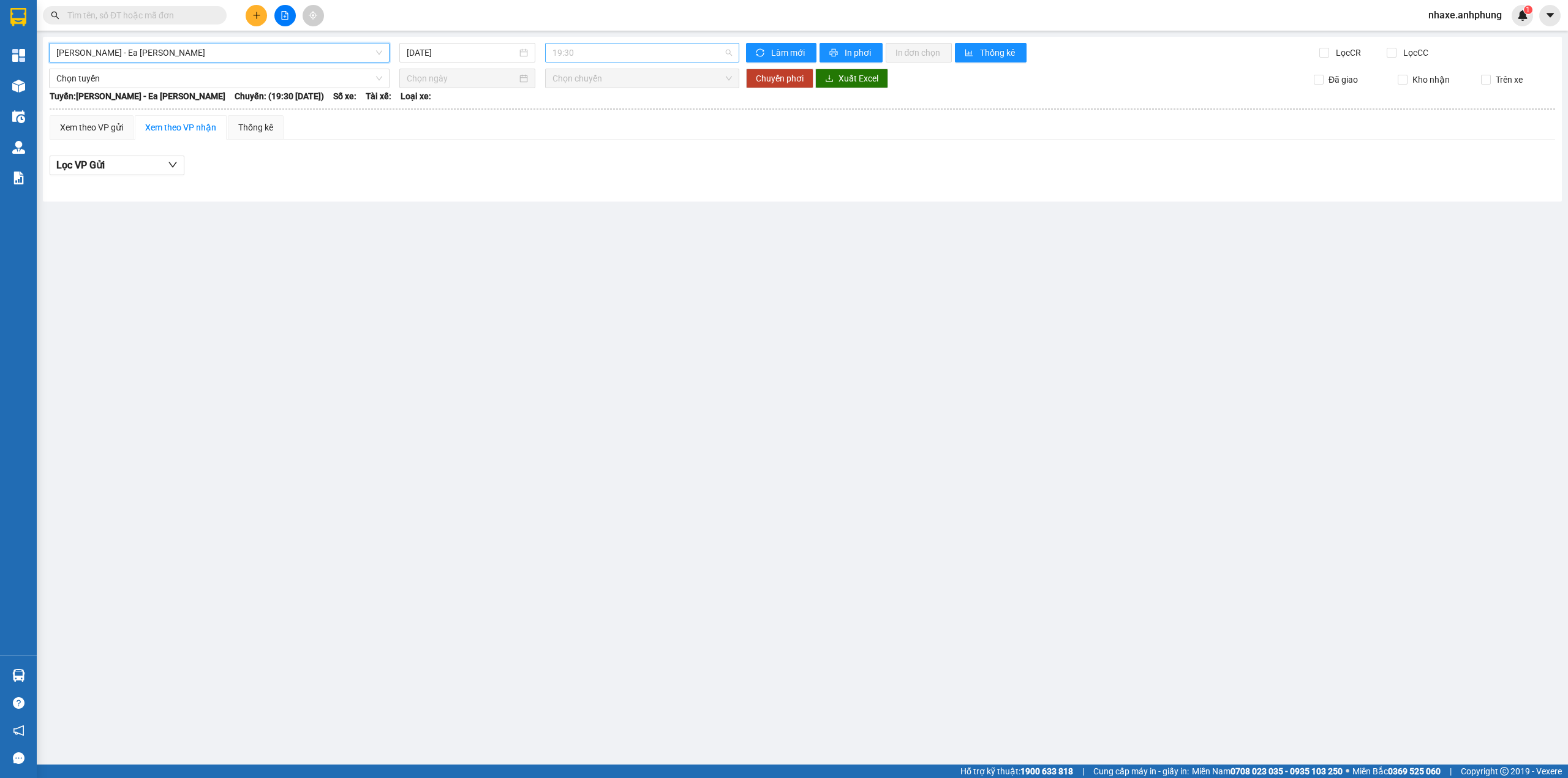
click at [601, 55] on span "19:30" at bounding box center [642, 52] width 180 height 18
click at [586, 118] on div "21:00 - 47H-036.99" at bounding box center [600, 116] width 95 height 13
click at [454, 48] on input "[DATE]" at bounding box center [461, 52] width 110 height 13
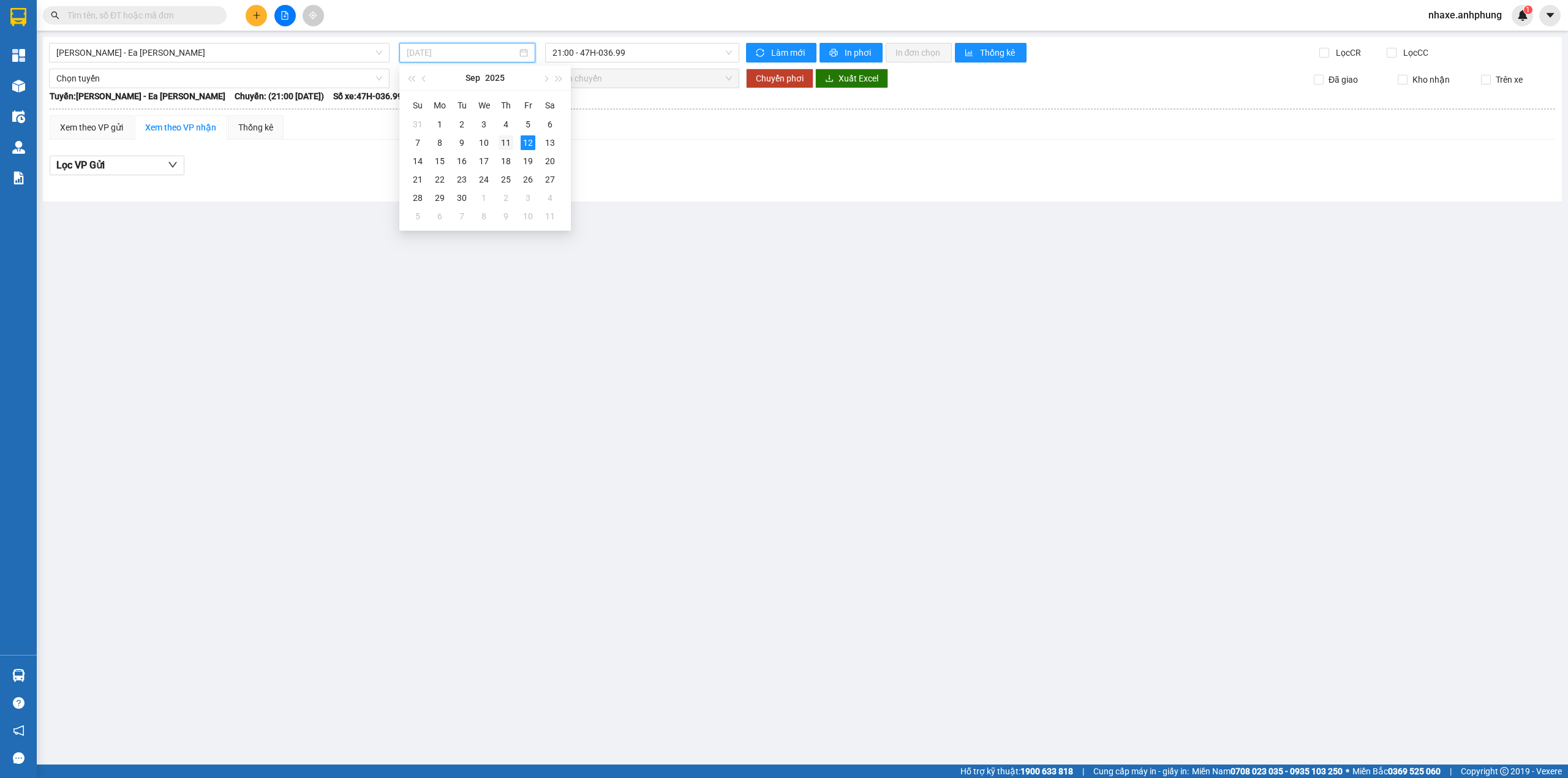
click at [500, 142] on div "11" at bounding box center [506, 142] width 15 height 15
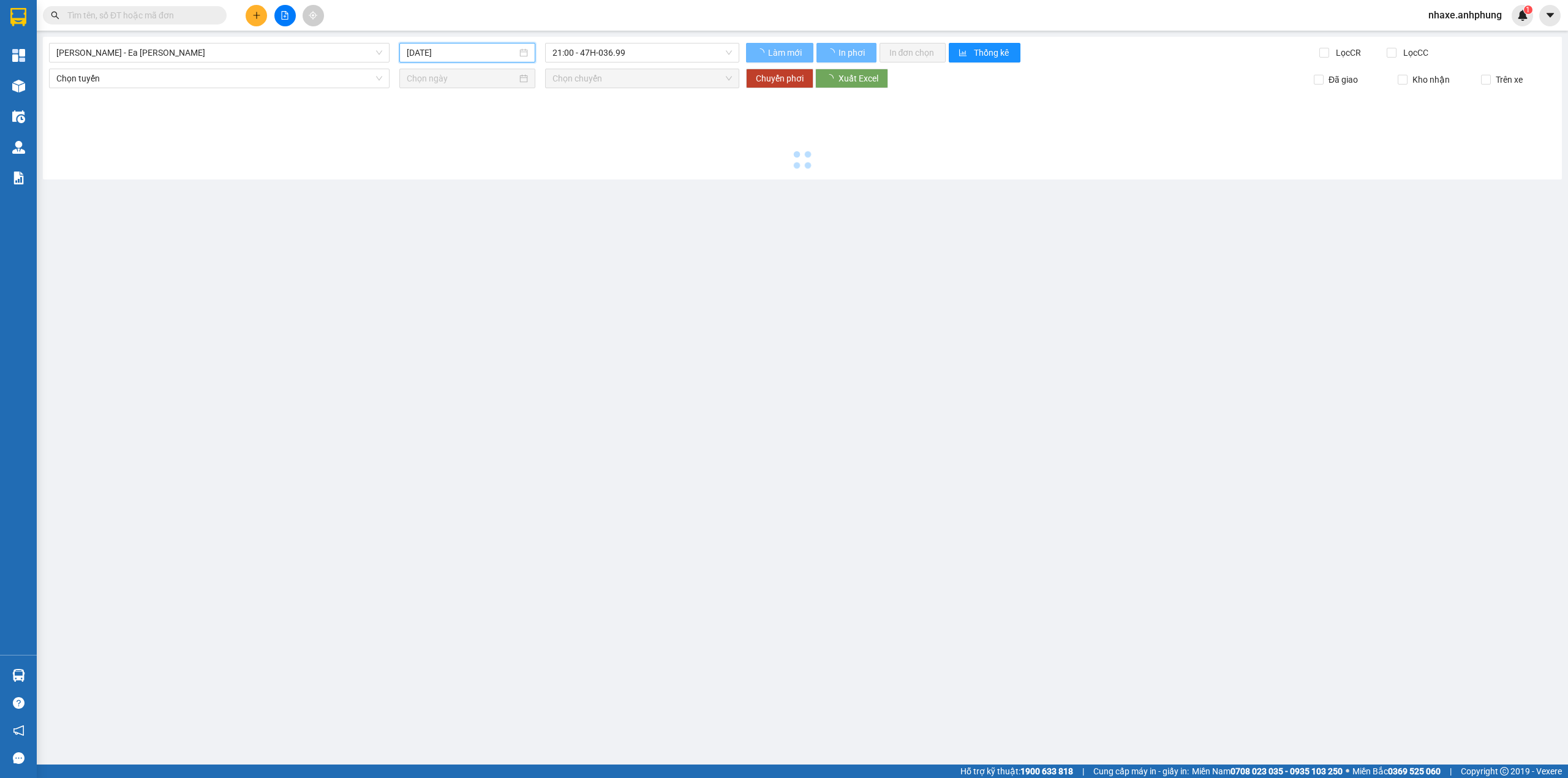
type input "[DATE]"
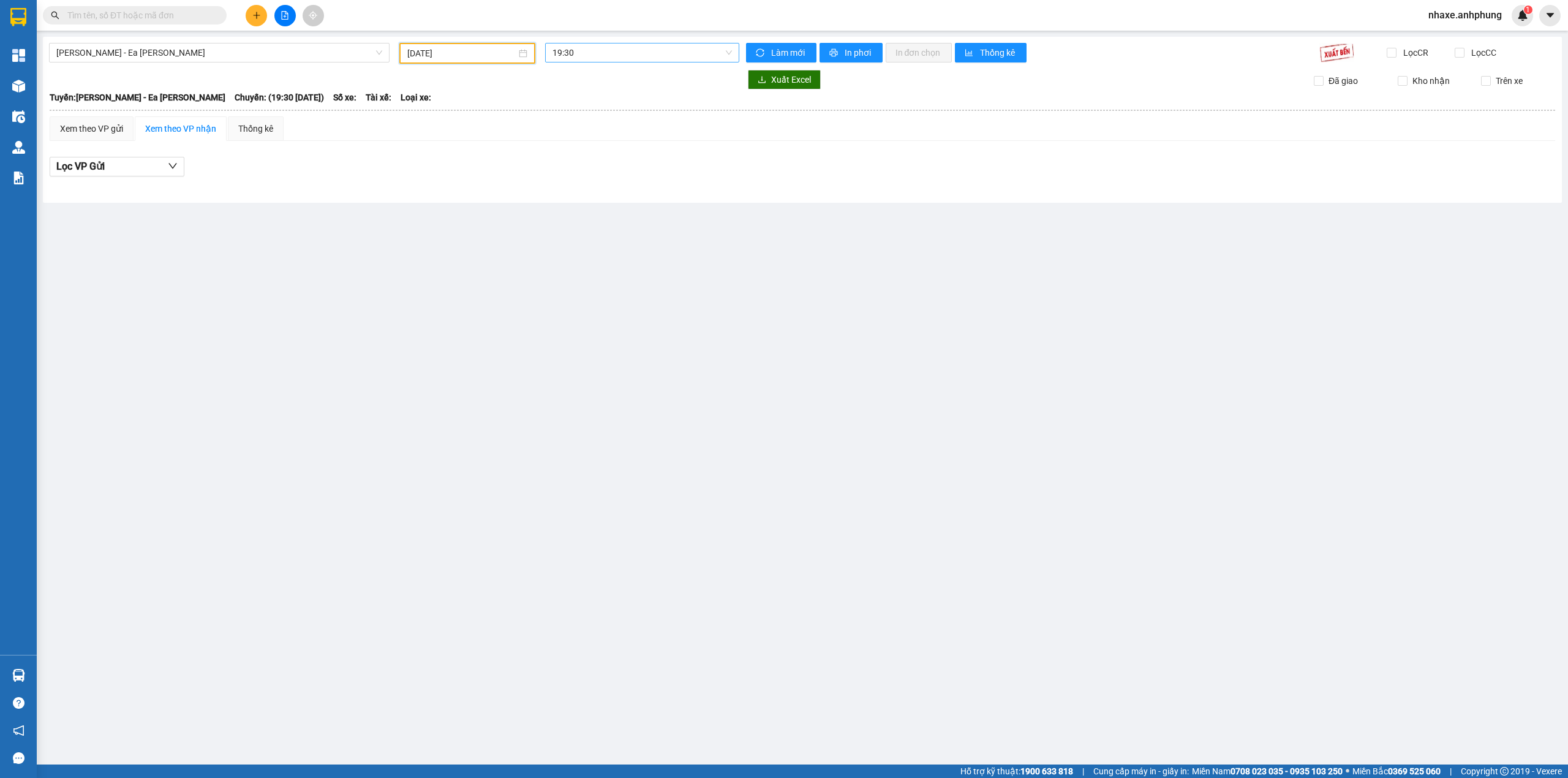
click at [613, 57] on span "19:30" at bounding box center [642, 52] width 180 height 18
click at [602, 115] on div "21:00 - 47H-036.79" at bounding box center [600, 116] width 95 height 13
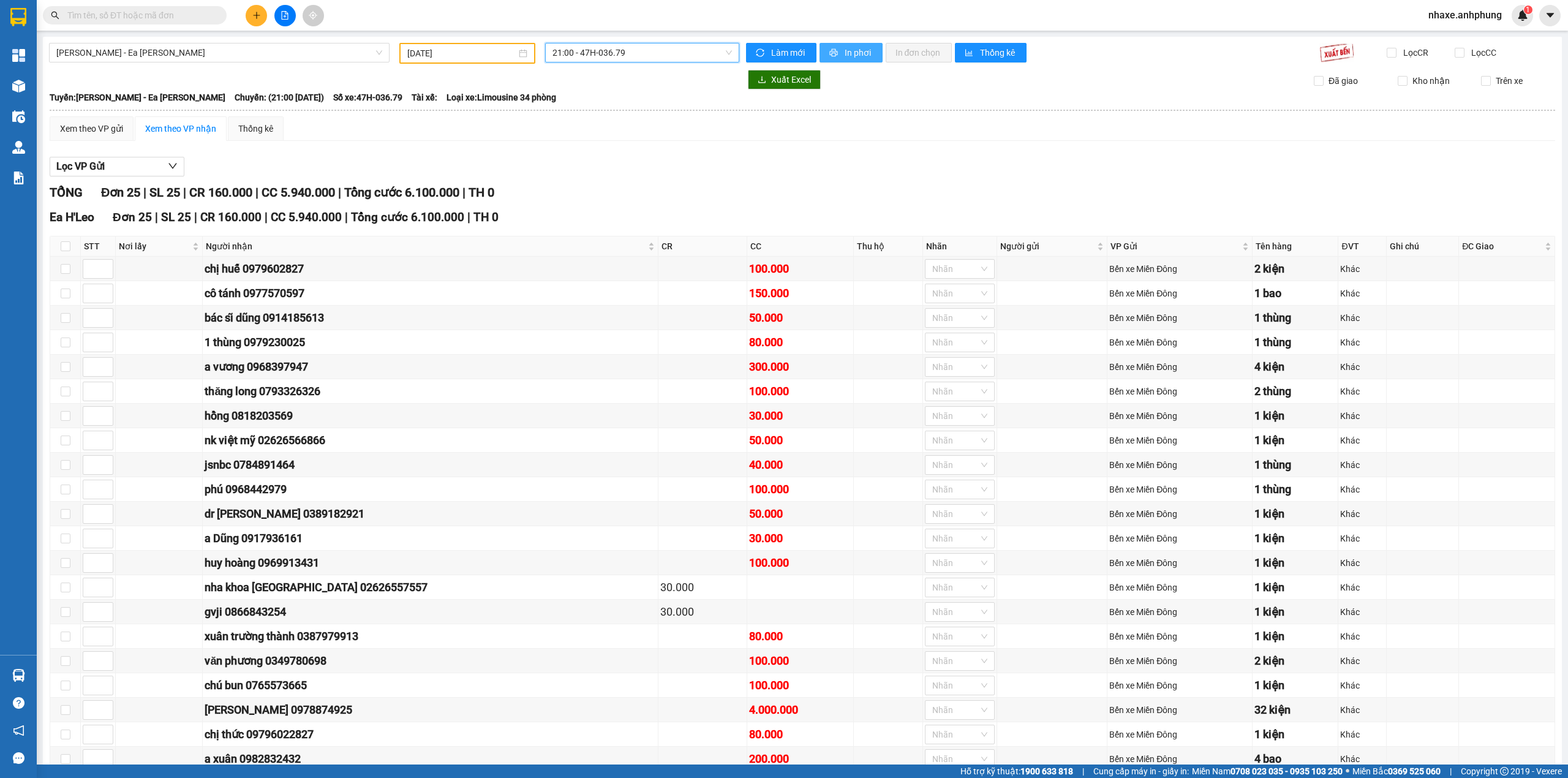
click at [850, 54] on span "In phơi" at bounding box center [859, 52] width 28 height 13
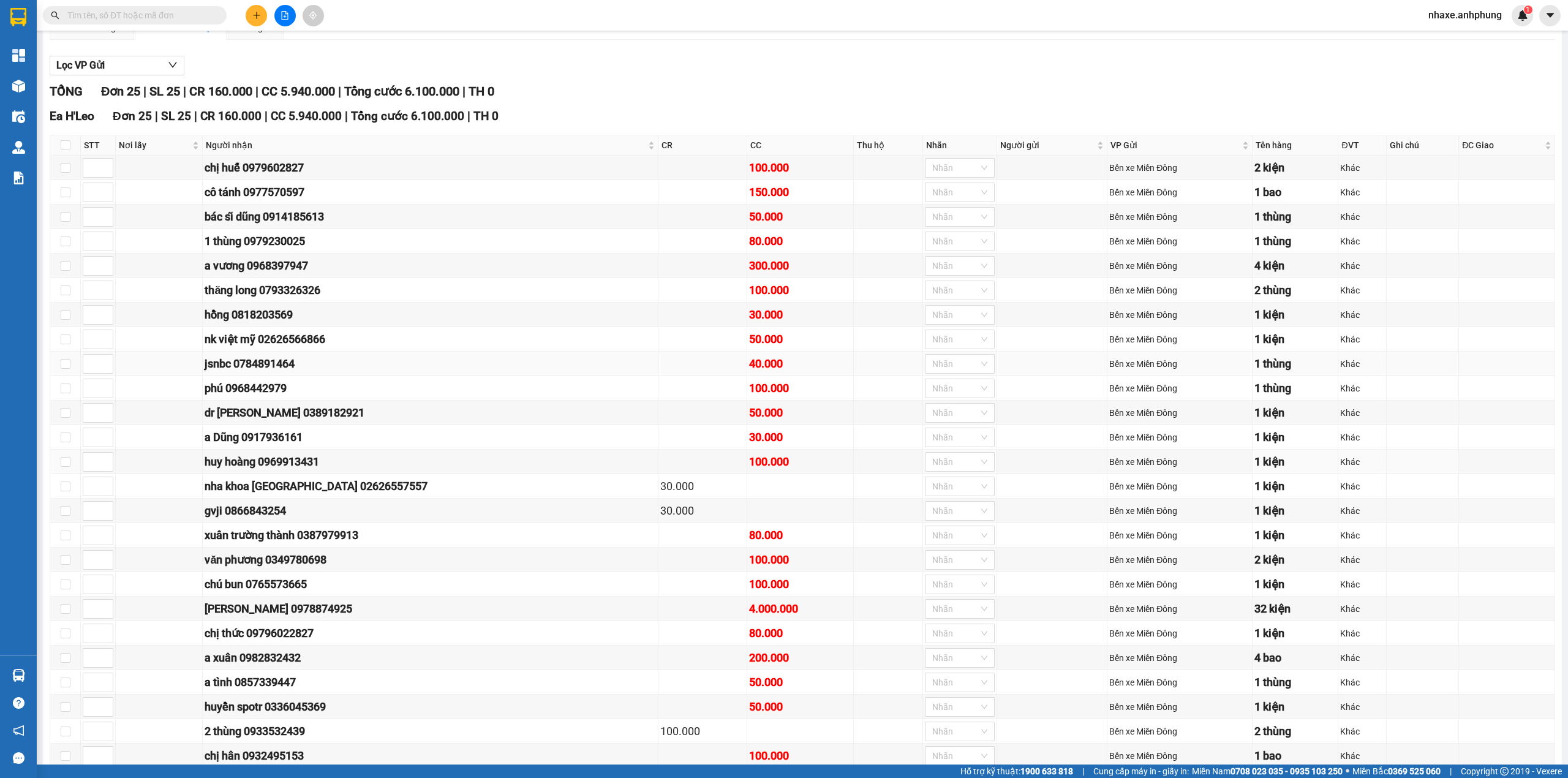
scroll to position [20, 0]
